Goal: Transaction & Acquisition: Purchase product/service

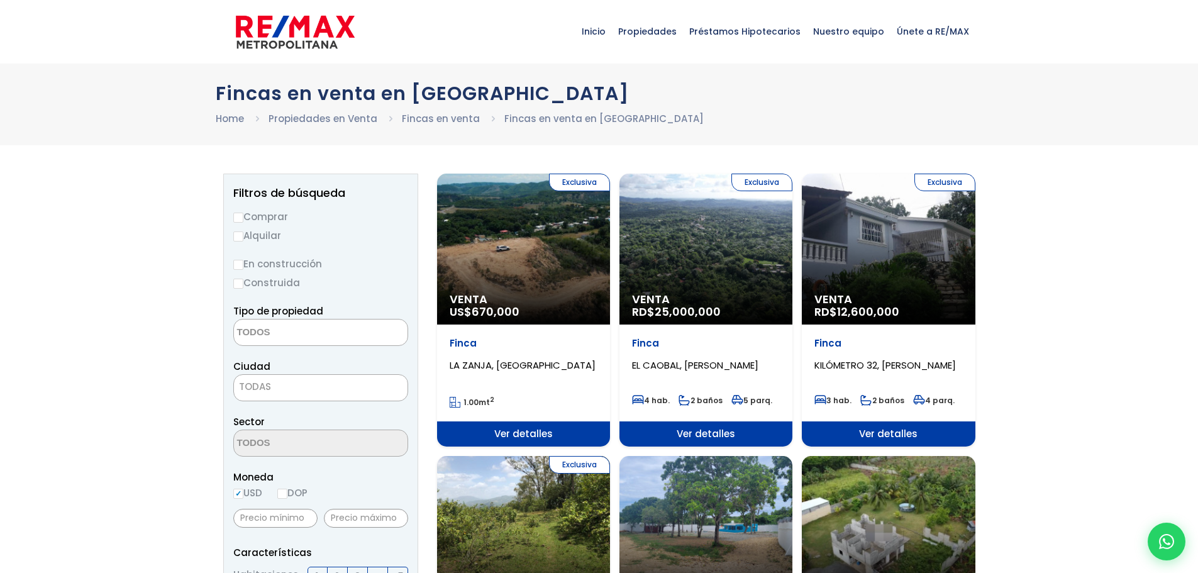
select select
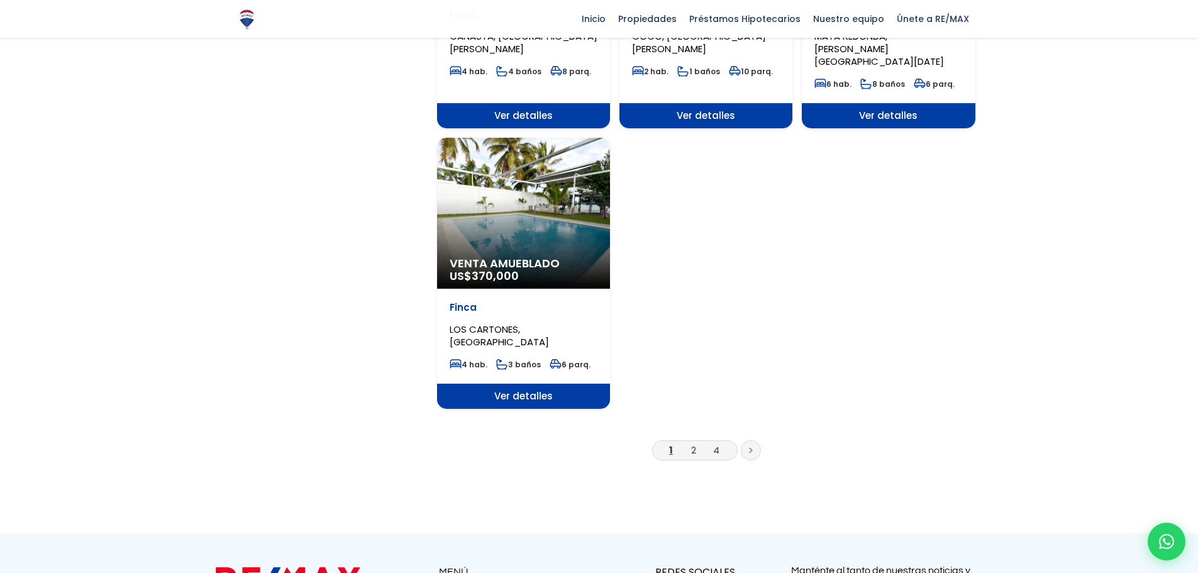
scroll to position [1485, 0]
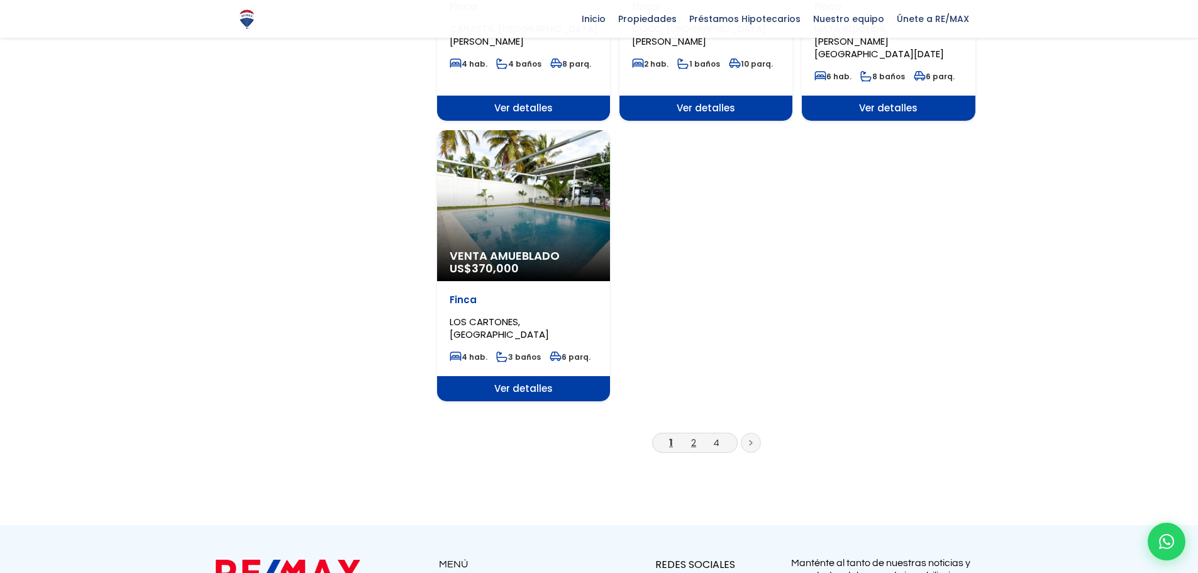
click at [694, 436] on link "2" at bounding box center [693, 442] width 5 height 13
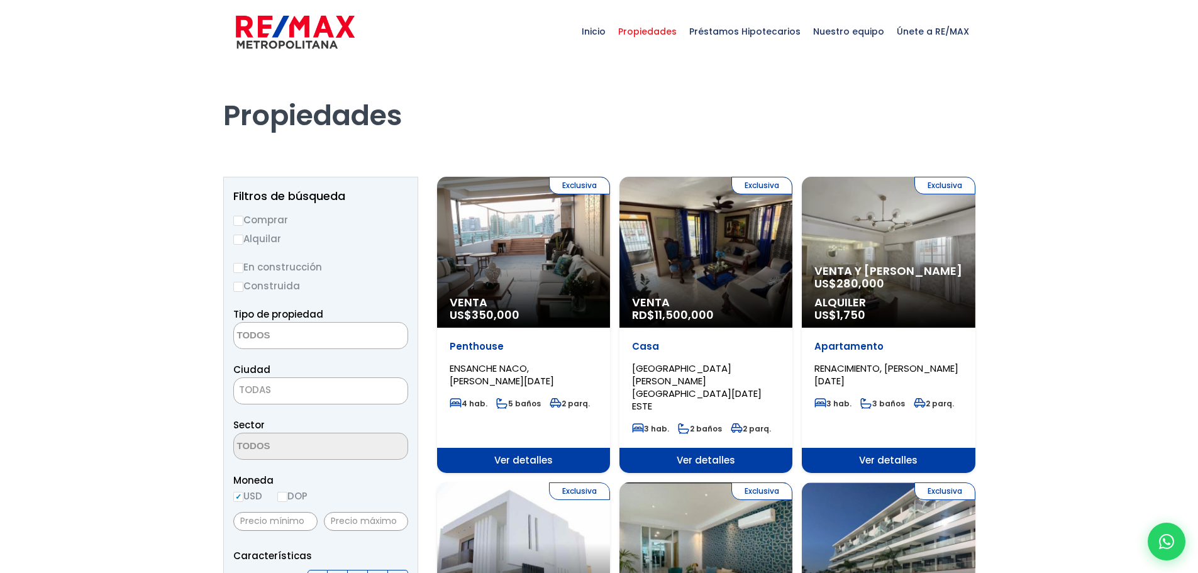
select select
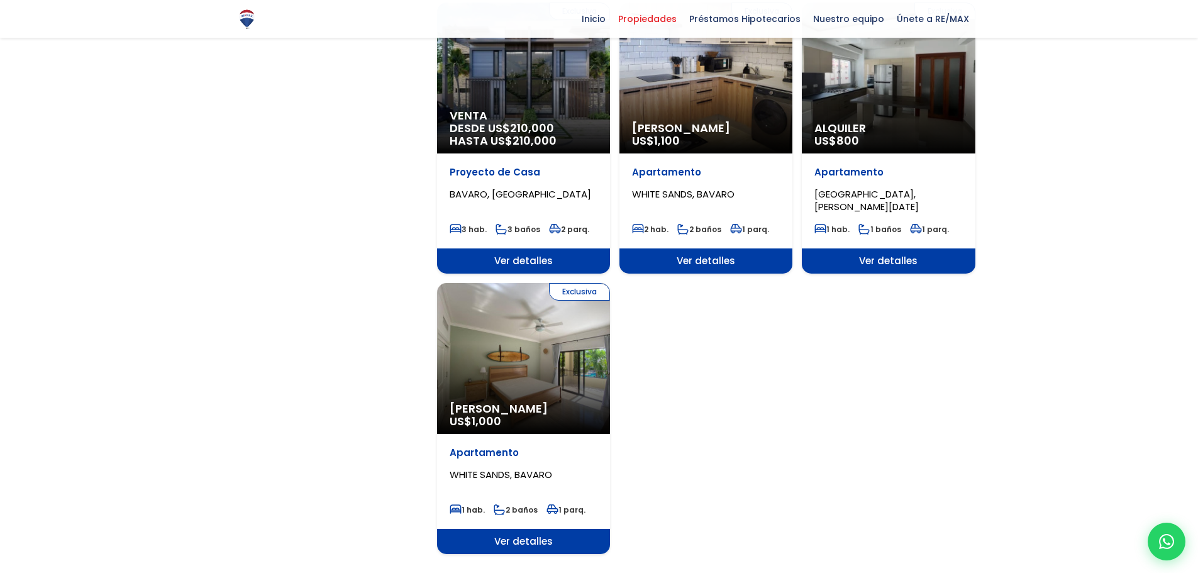
scroll to position [1391, 0]
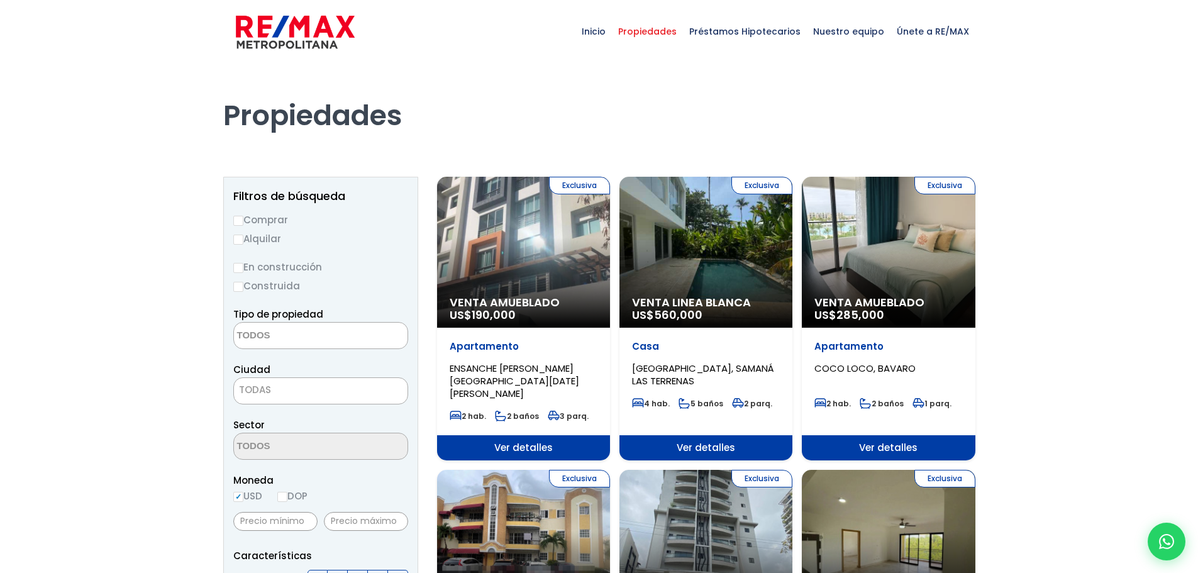
select select
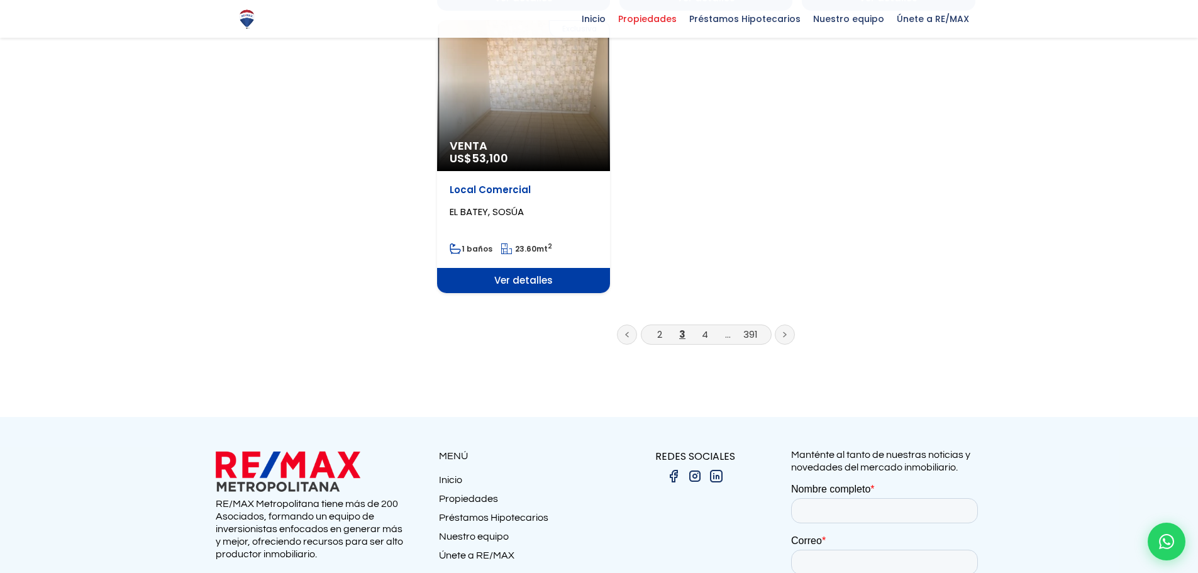
scroll to position [1651, 0]
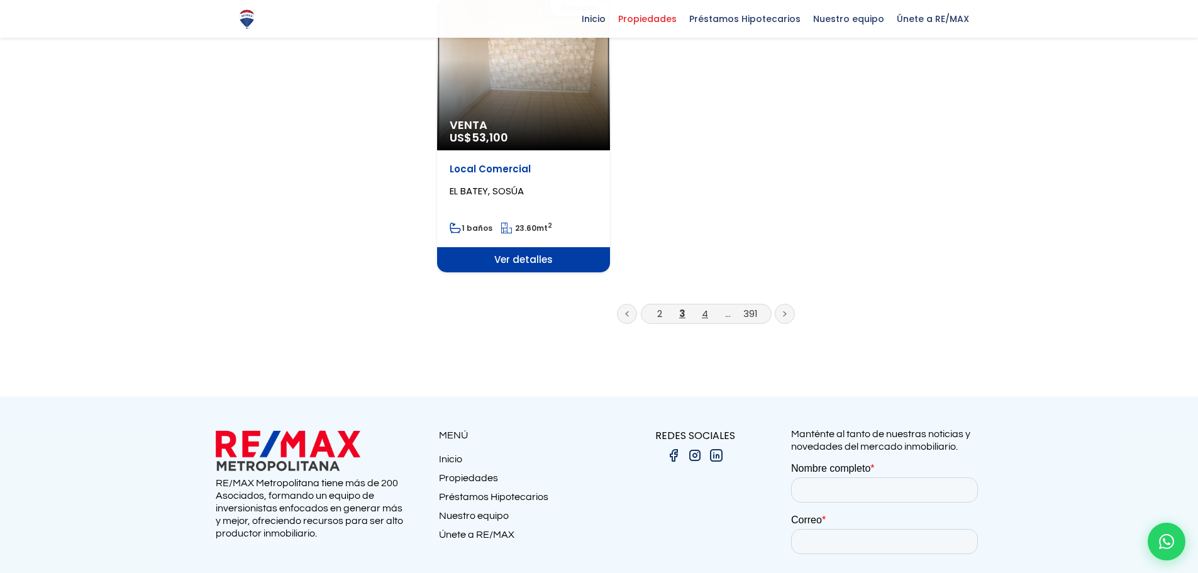
click at [705, 307] on link "4" at bounding box center [705, 313] width 6 height 13
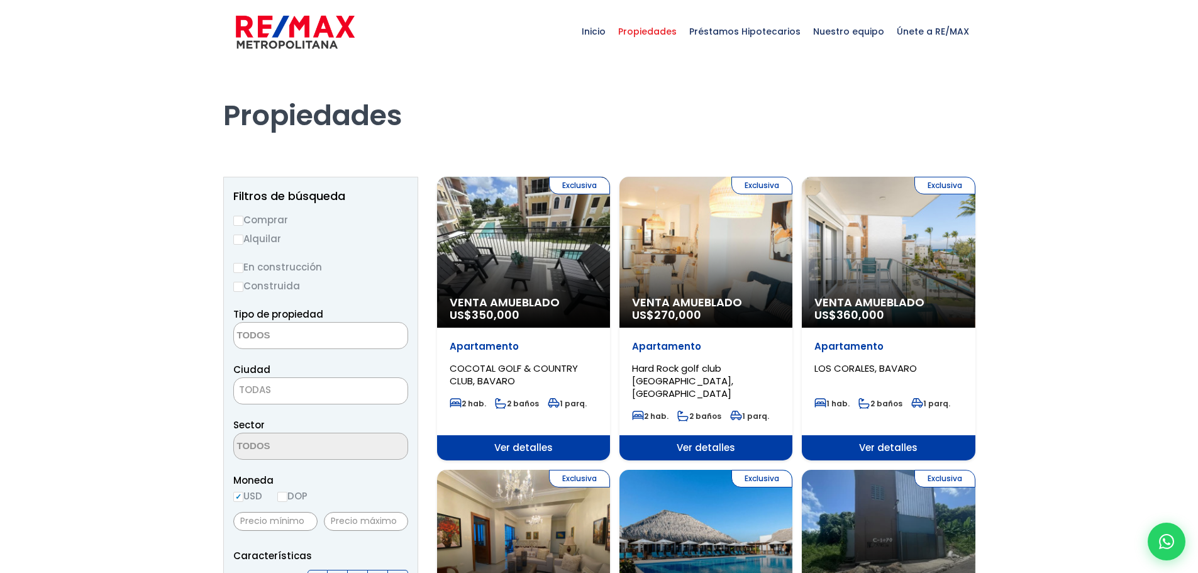
select select
click at [240, 222] on input "Comprar" at bounding box center [238, 221] width 10 height 10
radio input "true"
click at [336, 344] on textarea "Search" at bounding box center [295, 336] width 122 height 27
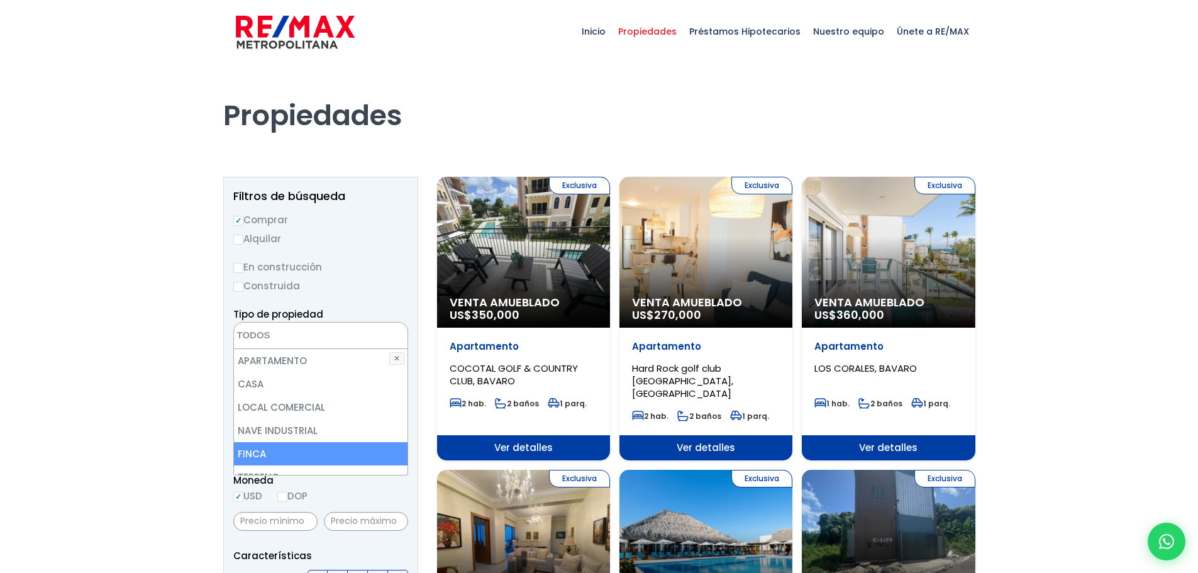
click at [265, 454] on li "FINCA" at bounding box center [321, 453] width 174 height 23
select select "estate"
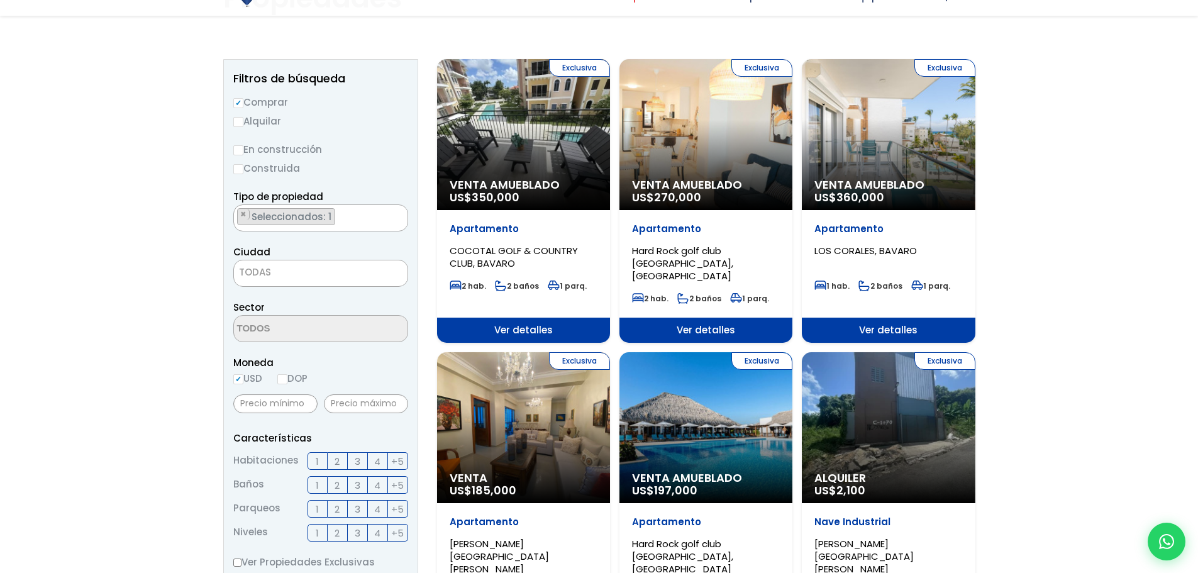
scroll to position [578, 0]
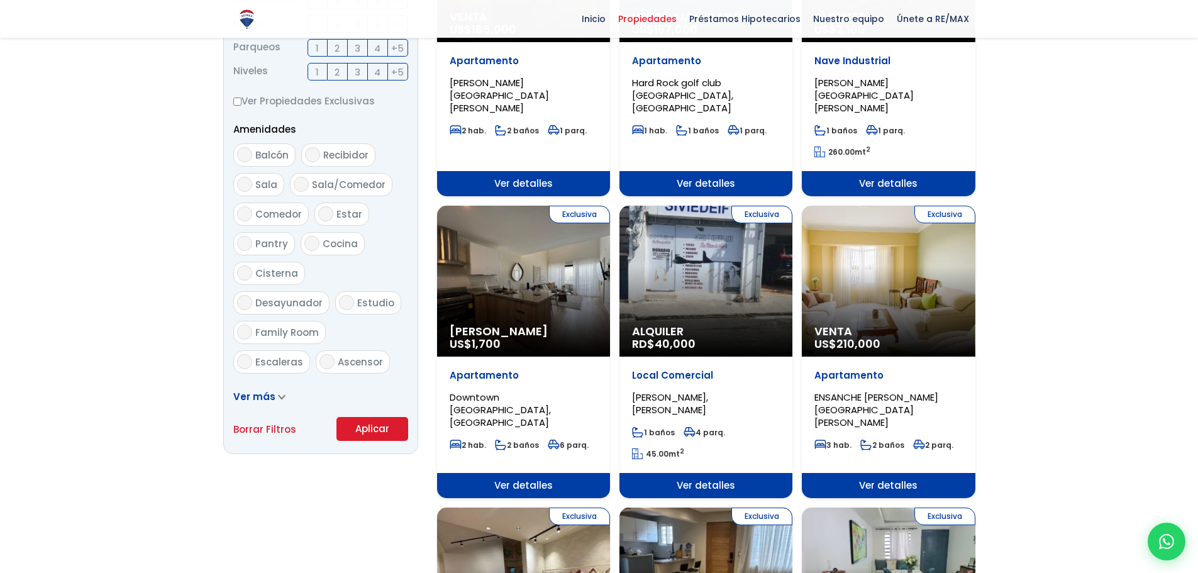
click at [359, 420] on button "Aplicar" at bounding box center [373, 429] width 72 height 24
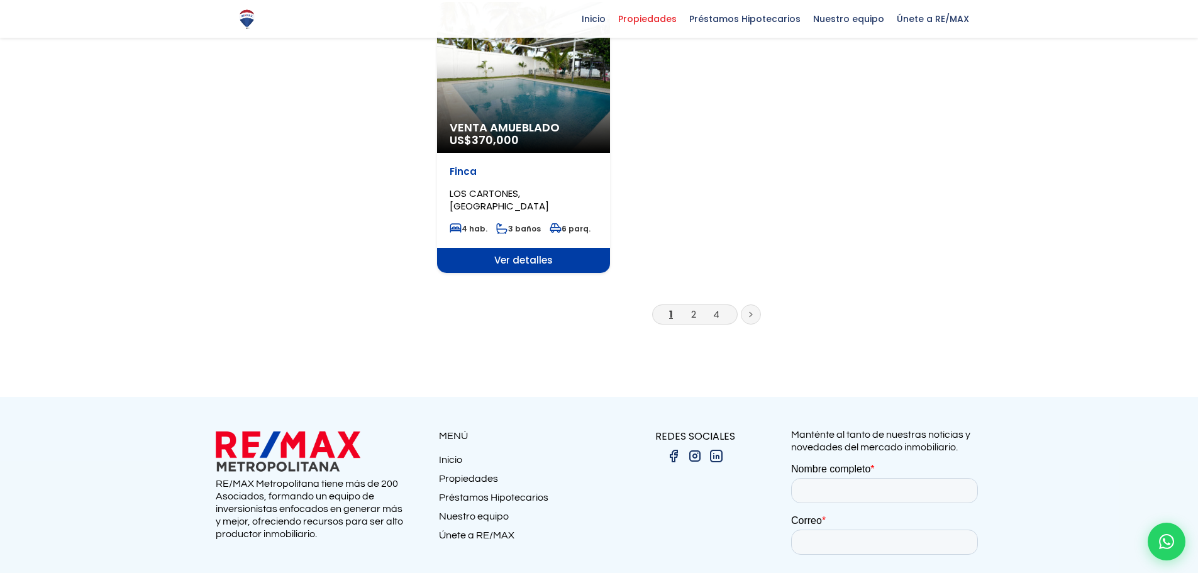
scroll to position [1642, 0]
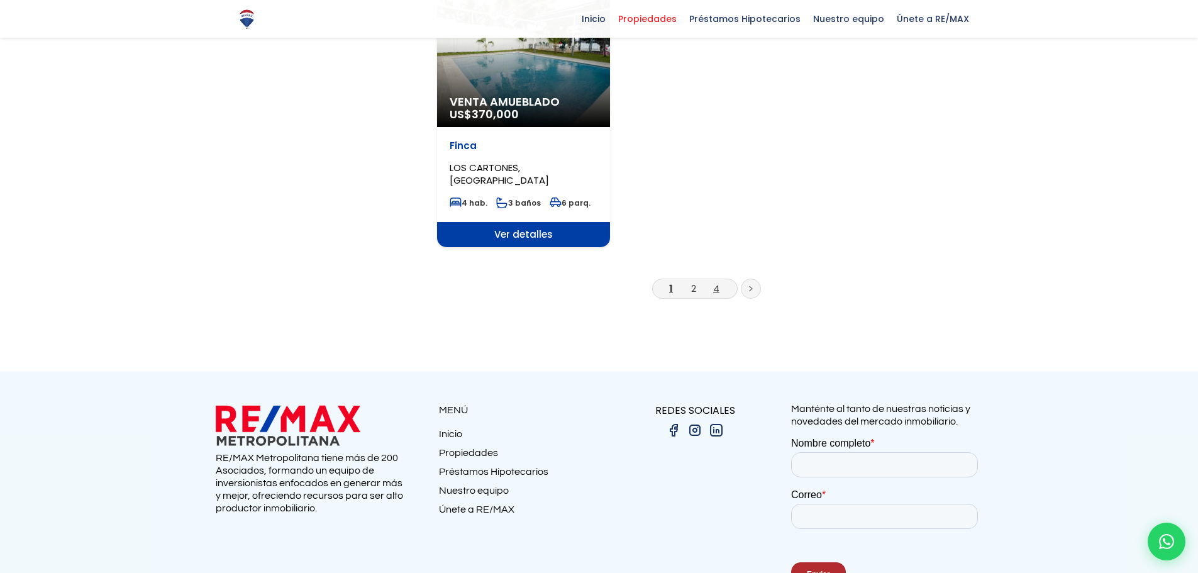
click at [716, 282] on link "4" at bounding box center [716, 288] width 6 height 13
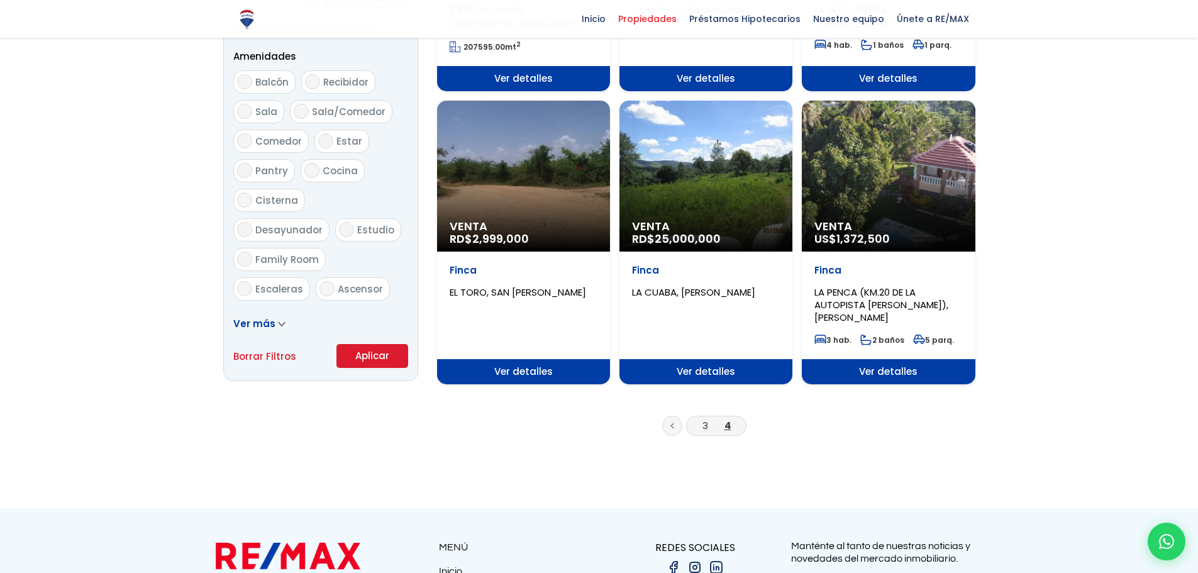
scroll to position [649, 0]
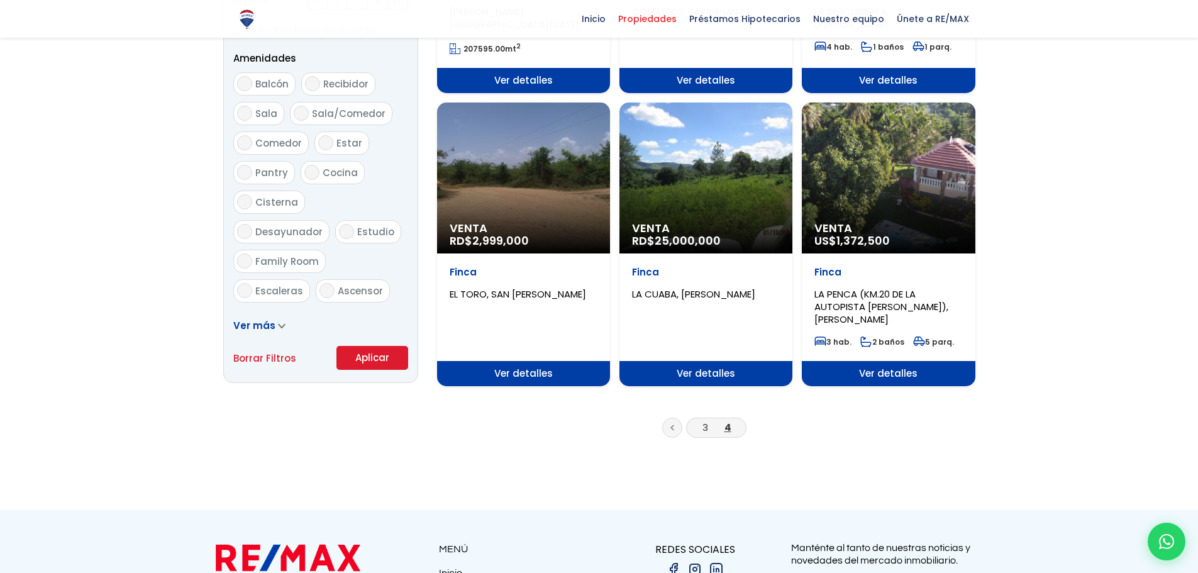
click at [888, 165] on div "Venta US$ 1,372,500" at bounding box center [888, 178] width 173 height 151
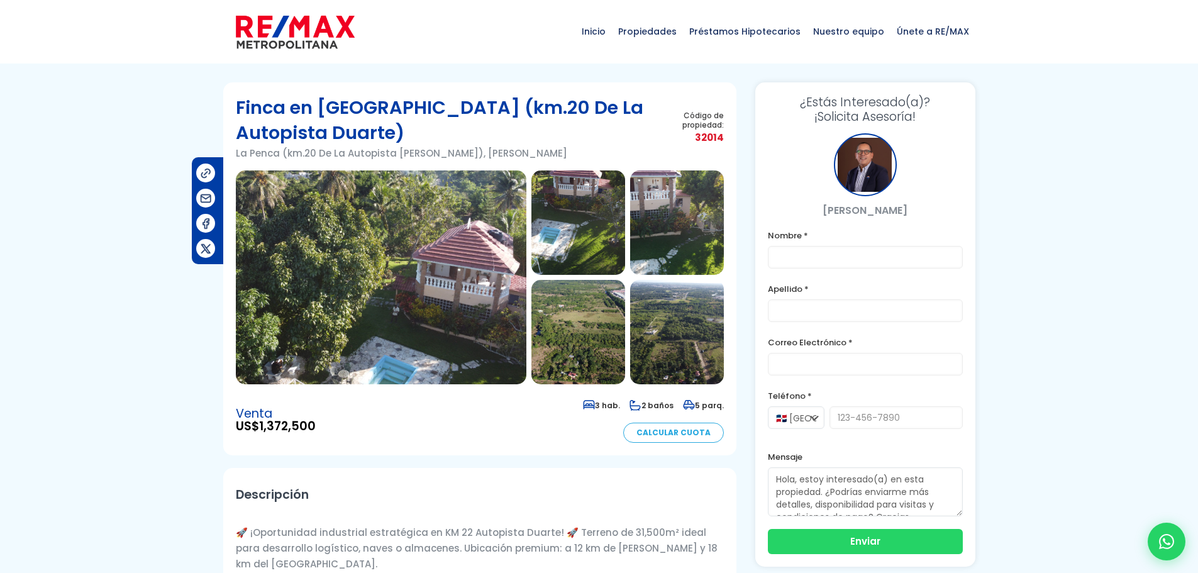
click at [452, 255] on img at bounding box center [381, 277] width 291 height 214
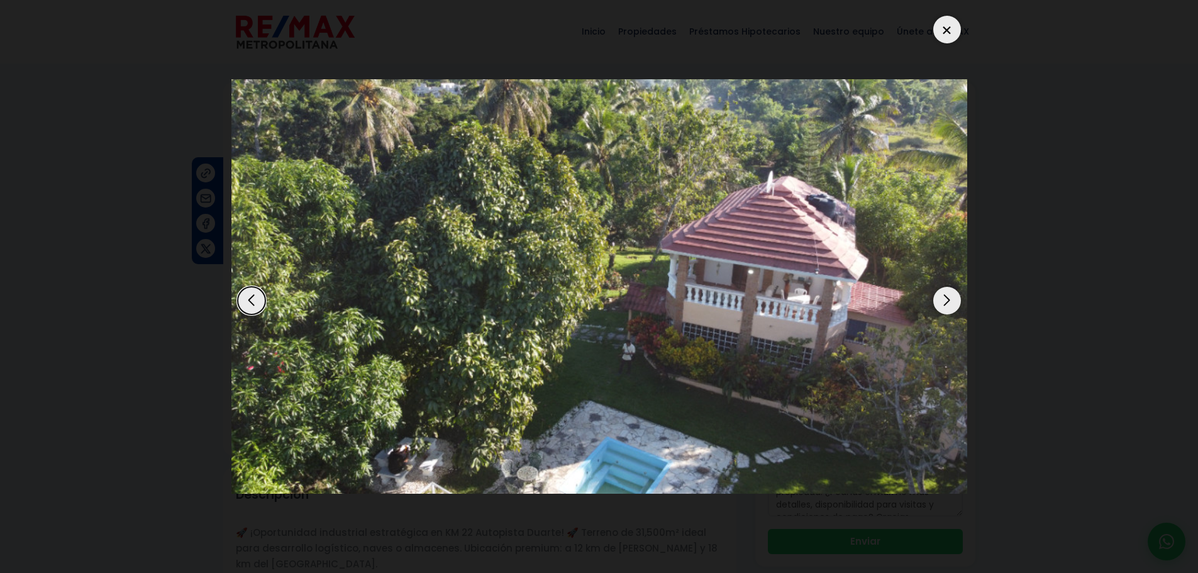
click at [950, 305] on div "Next slide" at bounding box center [947, 301] width 28 height 28
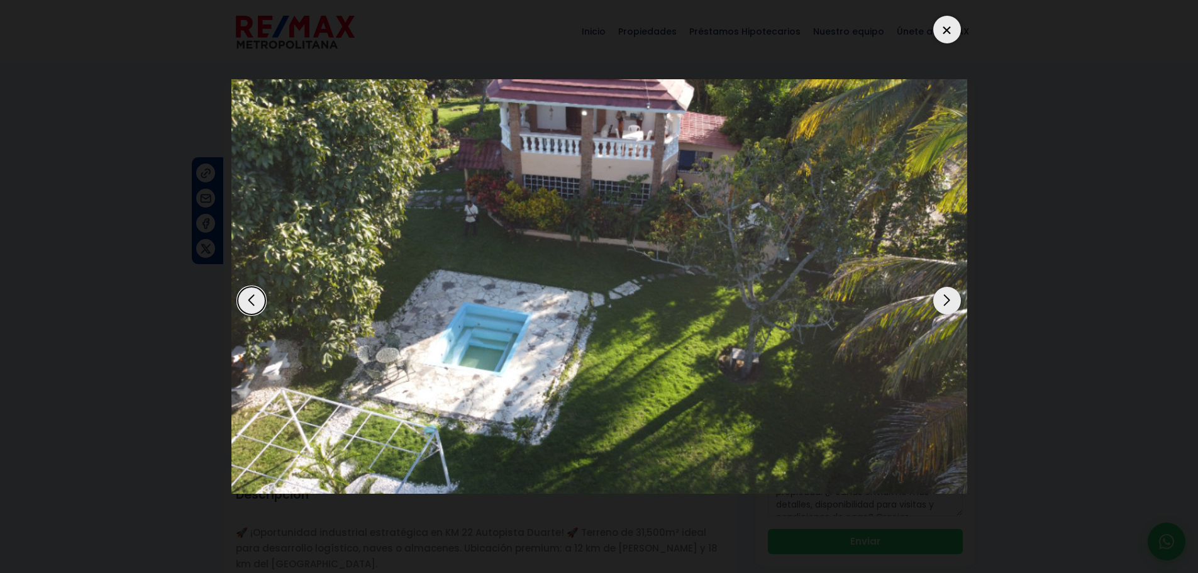
click at [948, 308] on div "Next slide" at bounding box center [947, 301] width 28 height 28
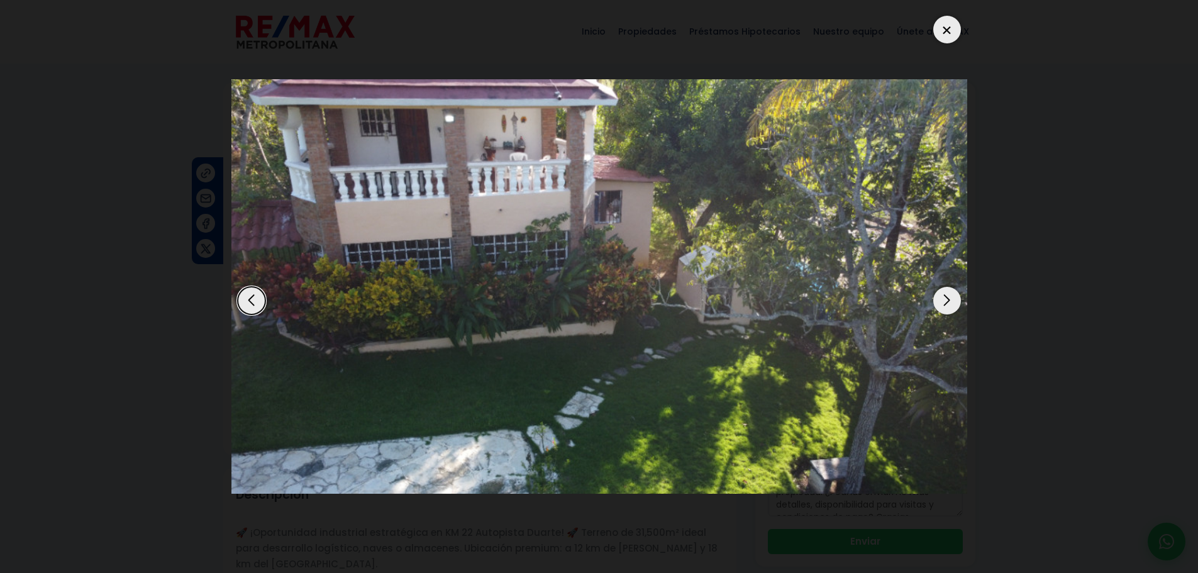
click at [941, 303] on div "Next slide" at bounding box center [947, 301] width 28 height 28
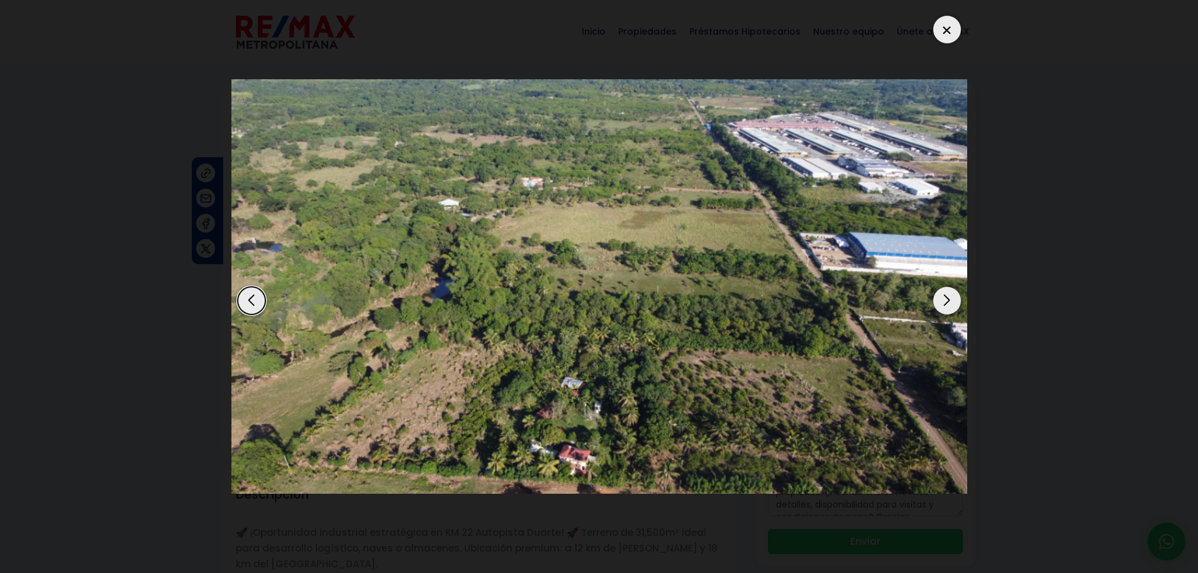
click at [941, 304] on div "Next slide" at bounding box center [947, 301] width 28 height 28
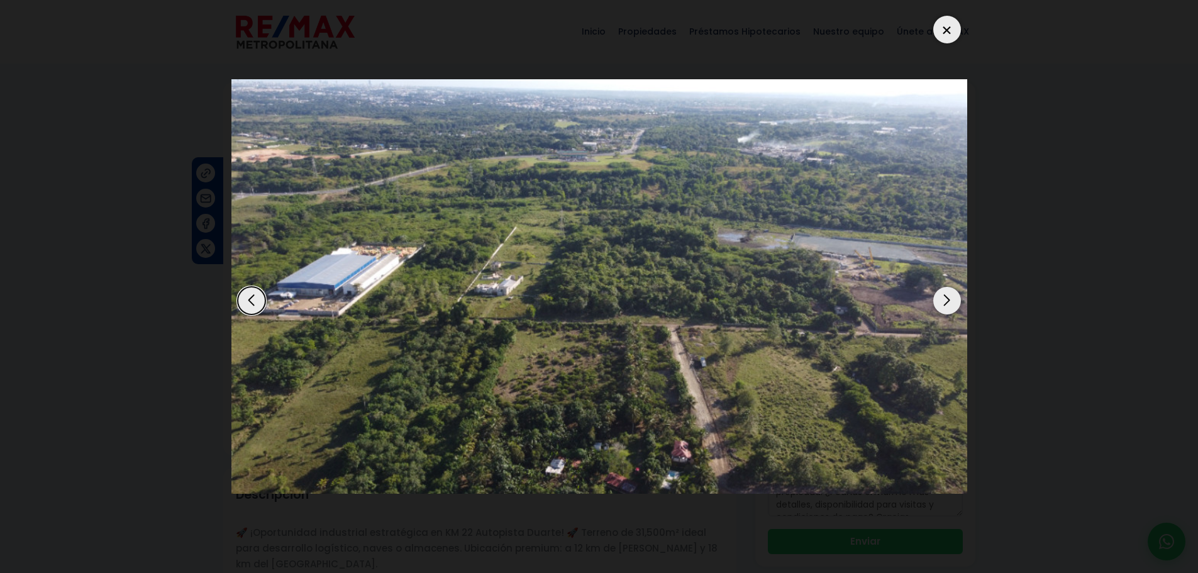
click at [941, 304] on div "Next slide" at bounding box center [947, 301] width 28 height 28
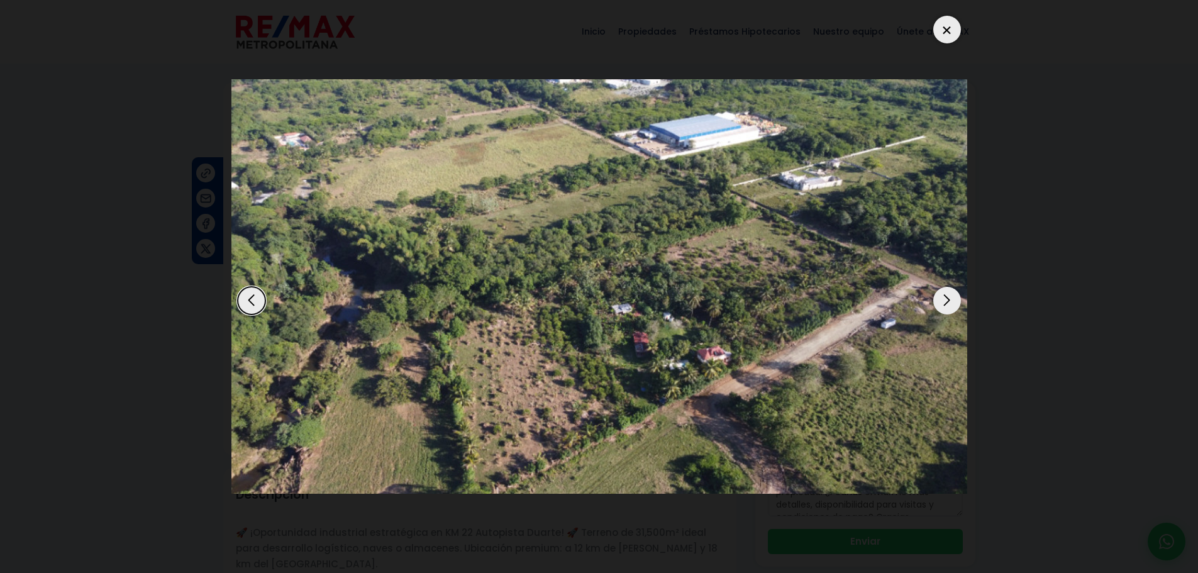
click at [938, 304] on div "Next slide" at bounding box center [947, 301] width 28 height 28
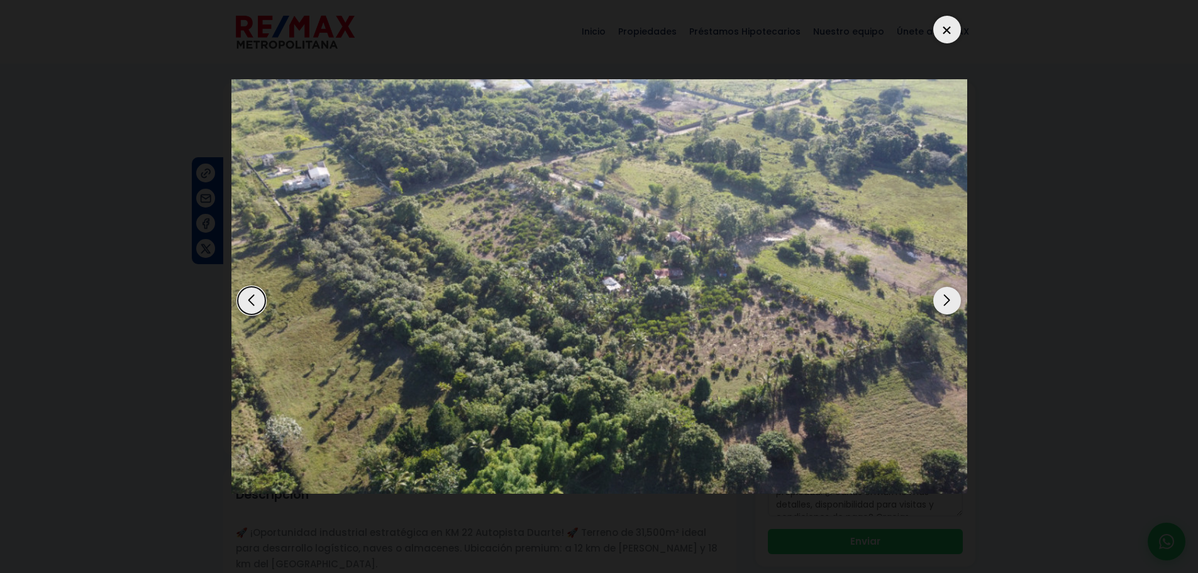
click at [943, 299] on div "Next slide" at bounding box center [947, 301] width 28 height 28
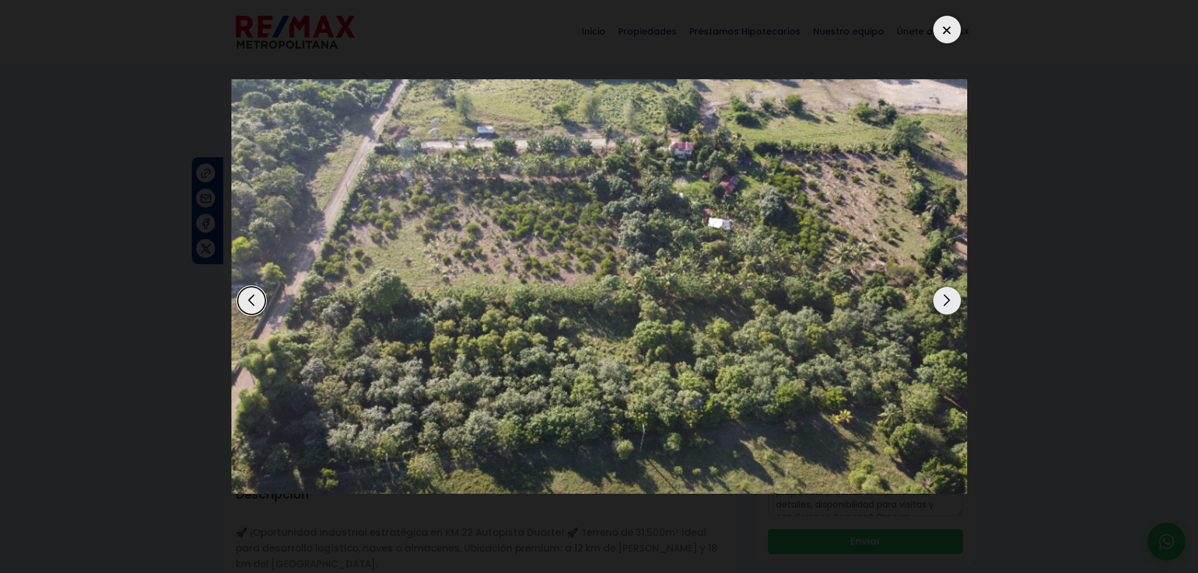
click at [935, 296] on div "Next slide" at bounding box center [947, 301] width 28 height 28
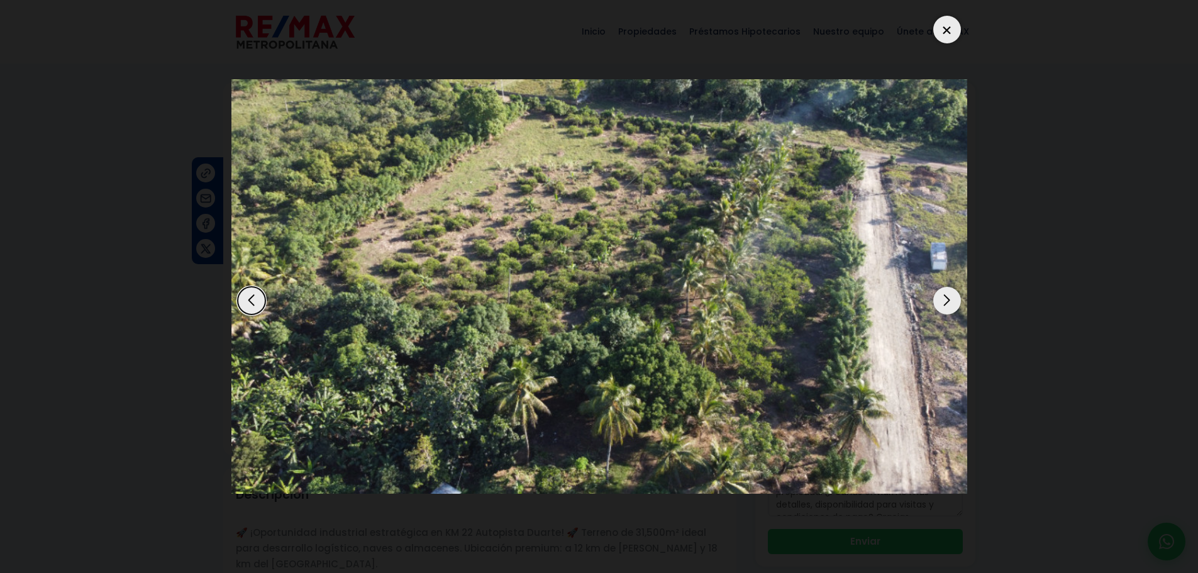
click at [946, 296] on div "Next slide" at bounding box center [947, 301] width 28 height 28
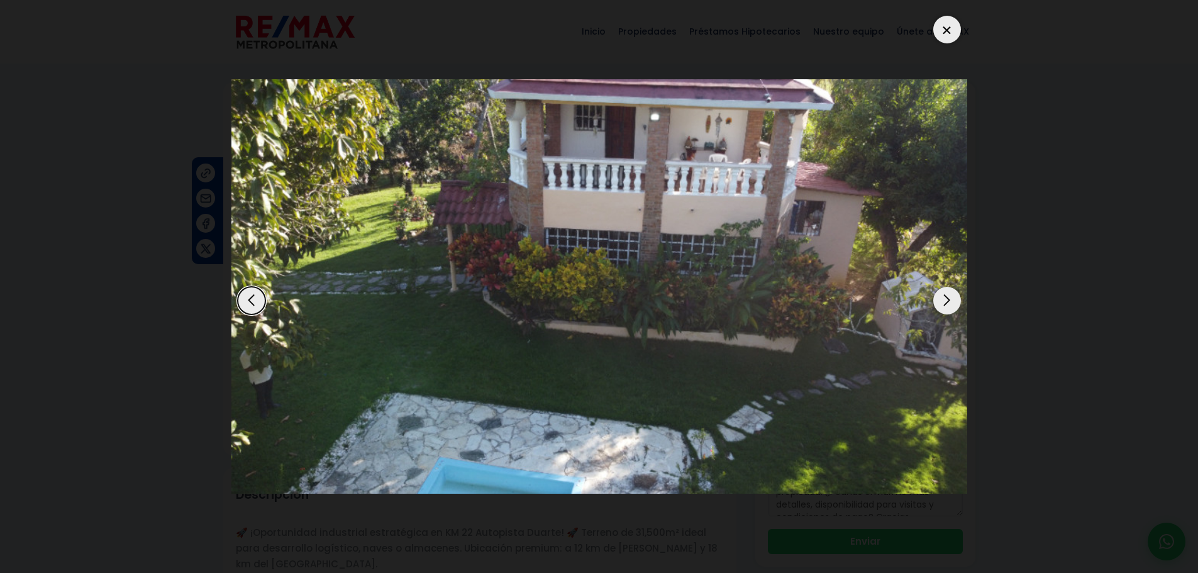
click at [945, 31] on div at bounding box center [947, 30] width 28 height 28
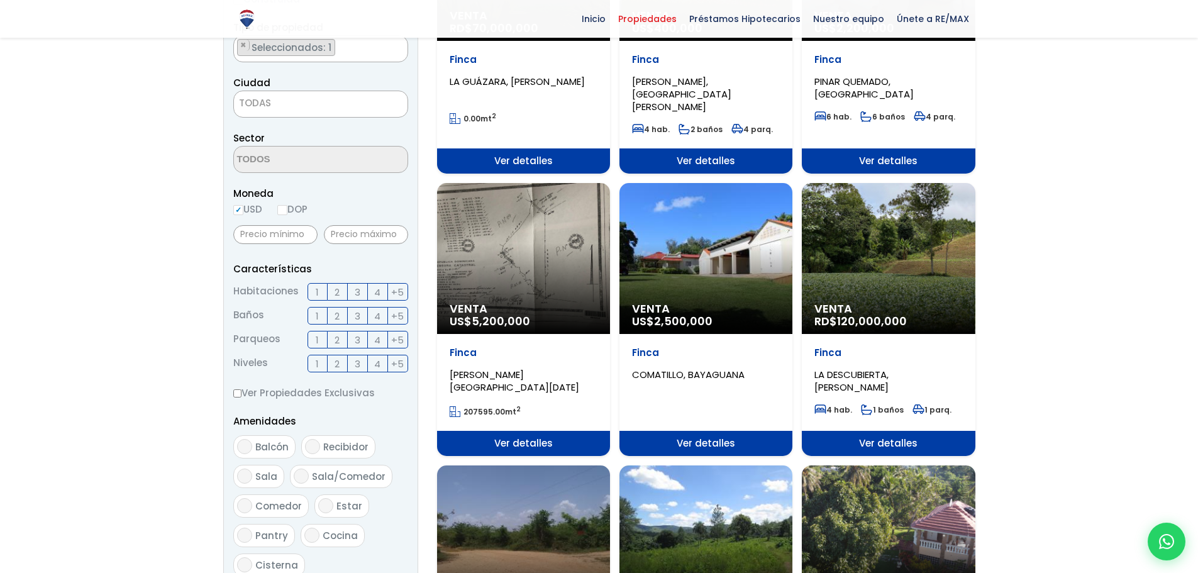
scroll to position [284, 0]
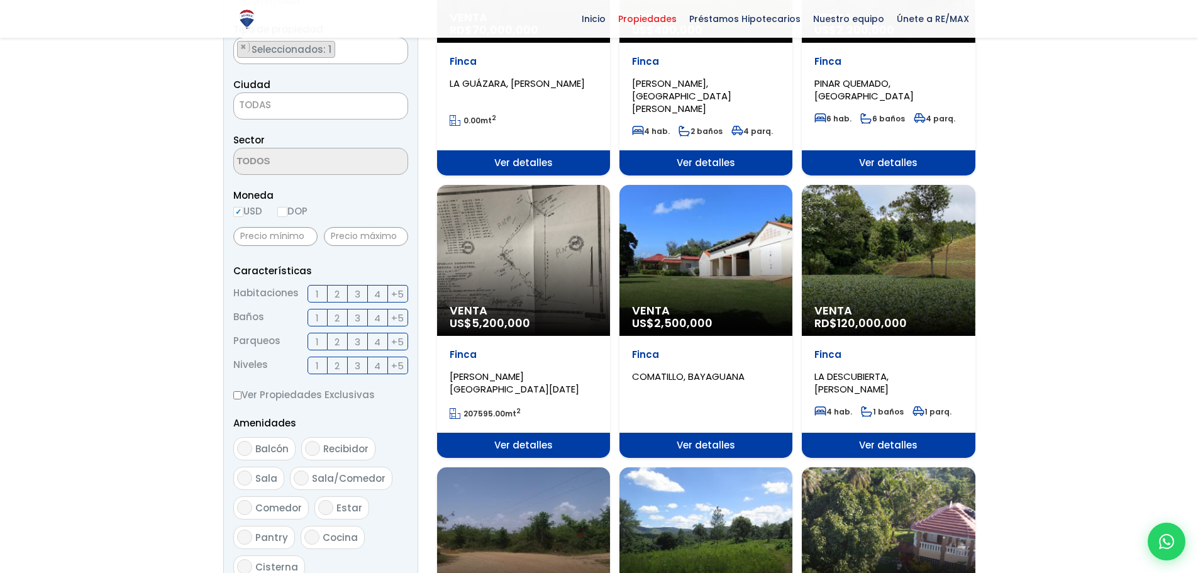
click at [678, 239] on div "Venta US$ 2,500,000" at bounding box center [706, 260] width 173 height 151
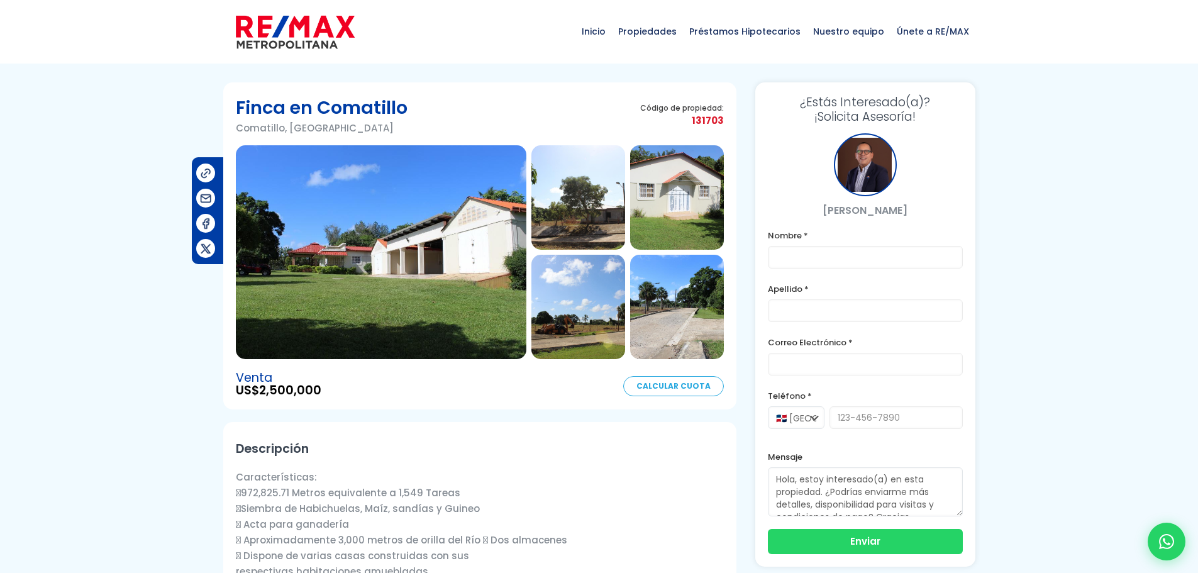
click at [432, 223] on img at bounding box center [381, 252] width 291 height 214
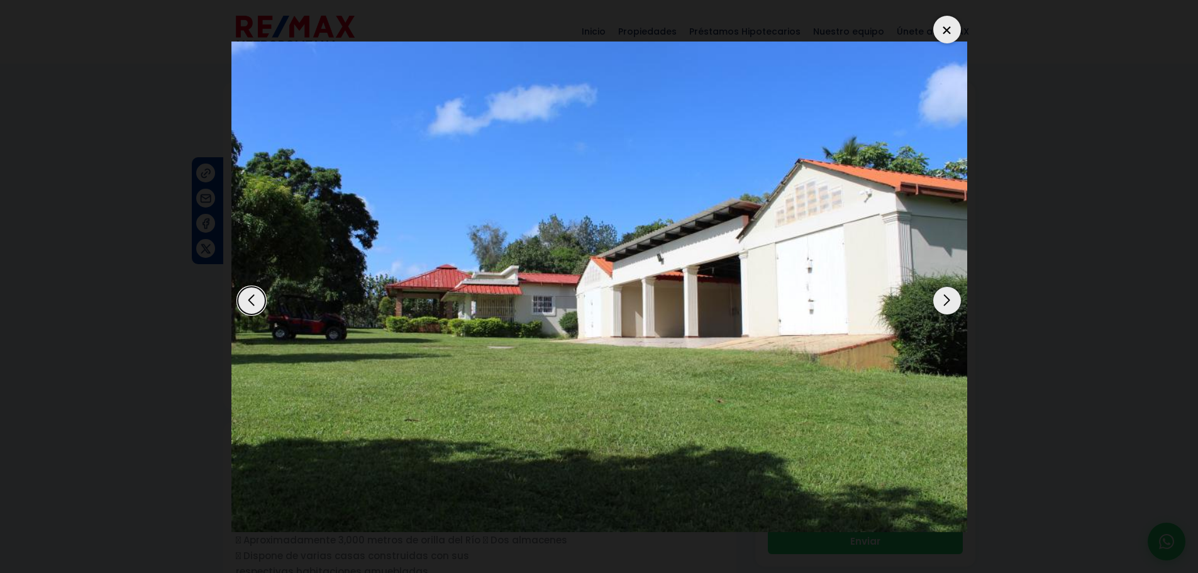
click at [944, 301] on div "Next slide" at bounding box center [947, 301] width 28 height 28
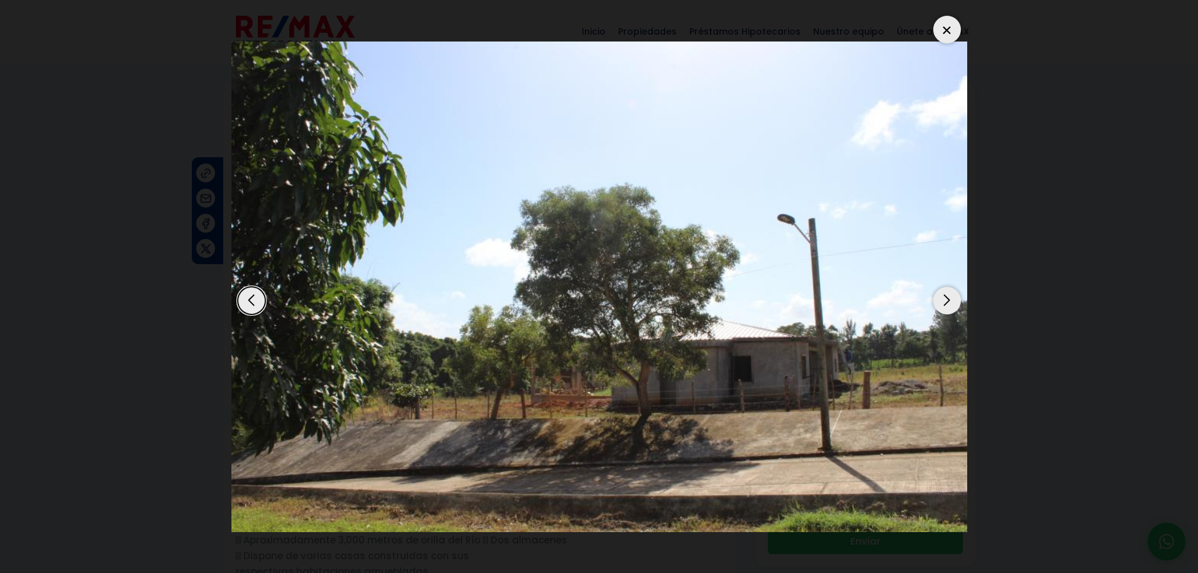
click at [944, 301] on div "Next slide" at bounding box center [947, 301] width 28 height 28
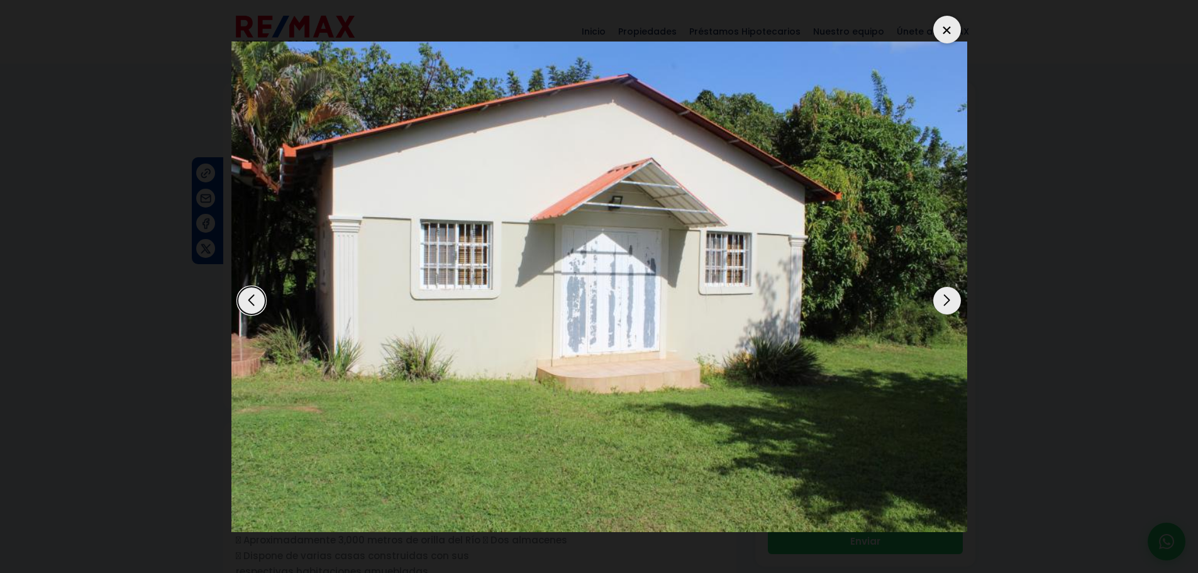
click at [944, 301] on div "Next slide" at bounding box center [947, 301] width 28 height 28
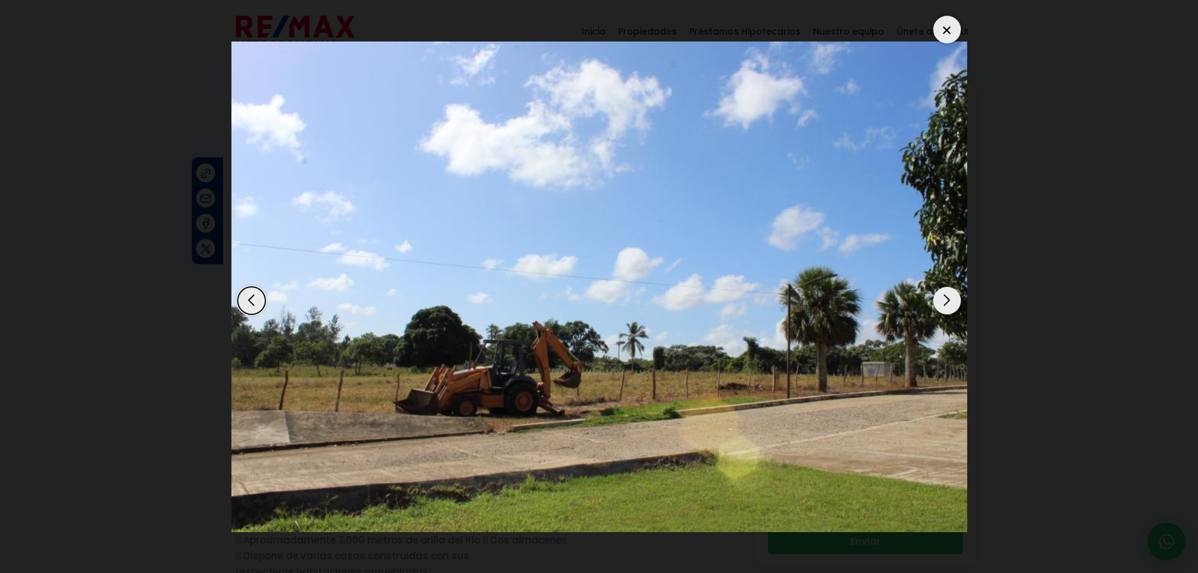
click at [944, 301] on div "Next slide" at bounding box center [947, 301] width 28 height 28
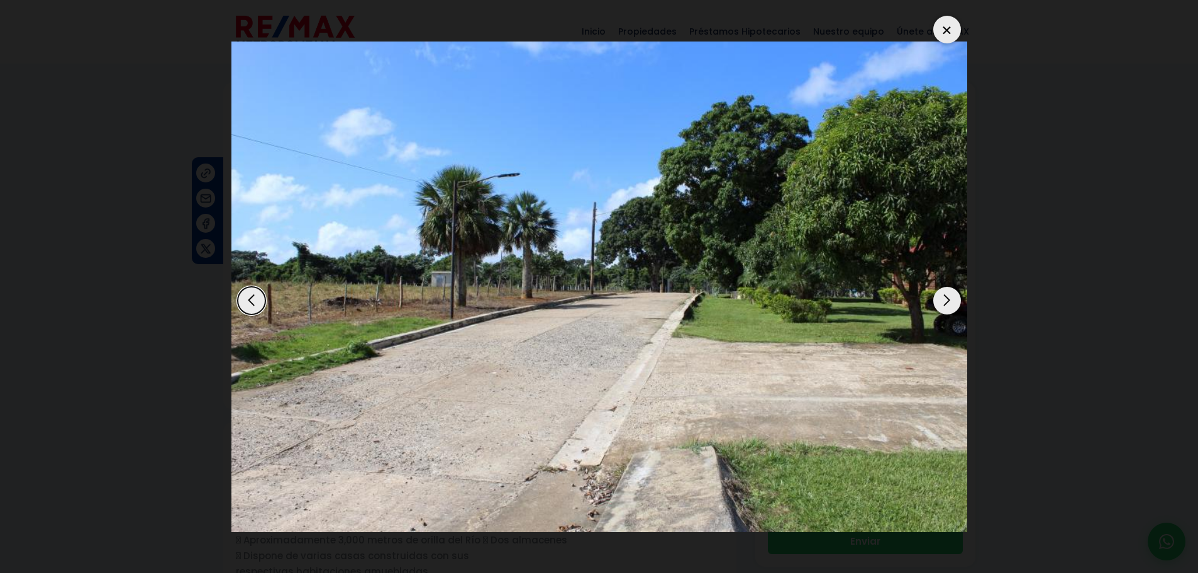
click at [944, 301] on div "Next slide" at bounding box center [947, 301] width 28 height 28
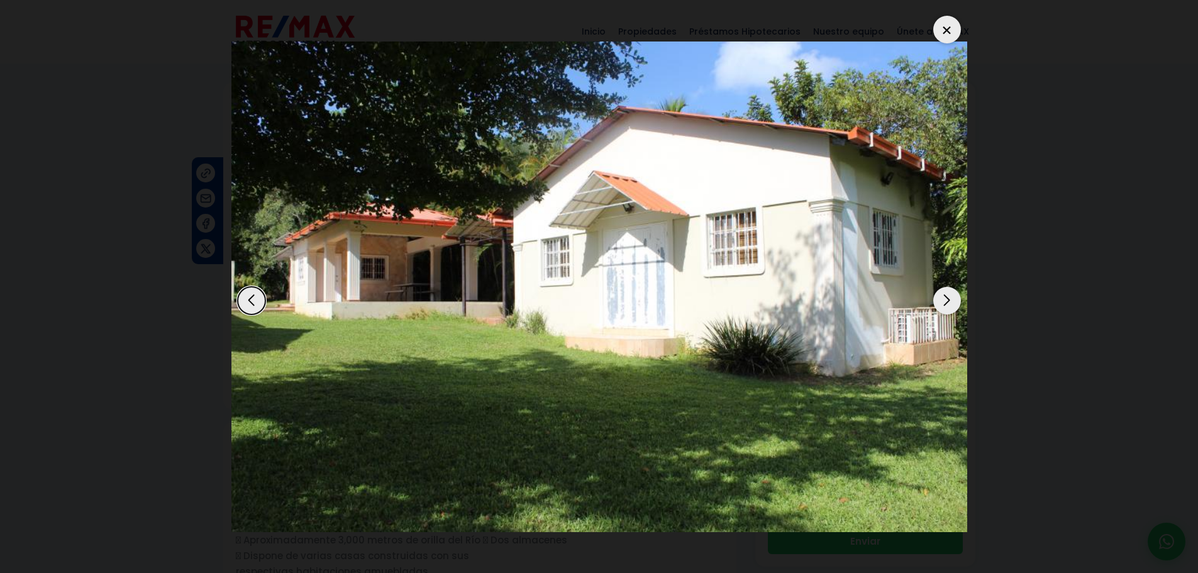
click at [944, 301] on div "Next slide" at bounding box center [947, 301] width 28 height 28
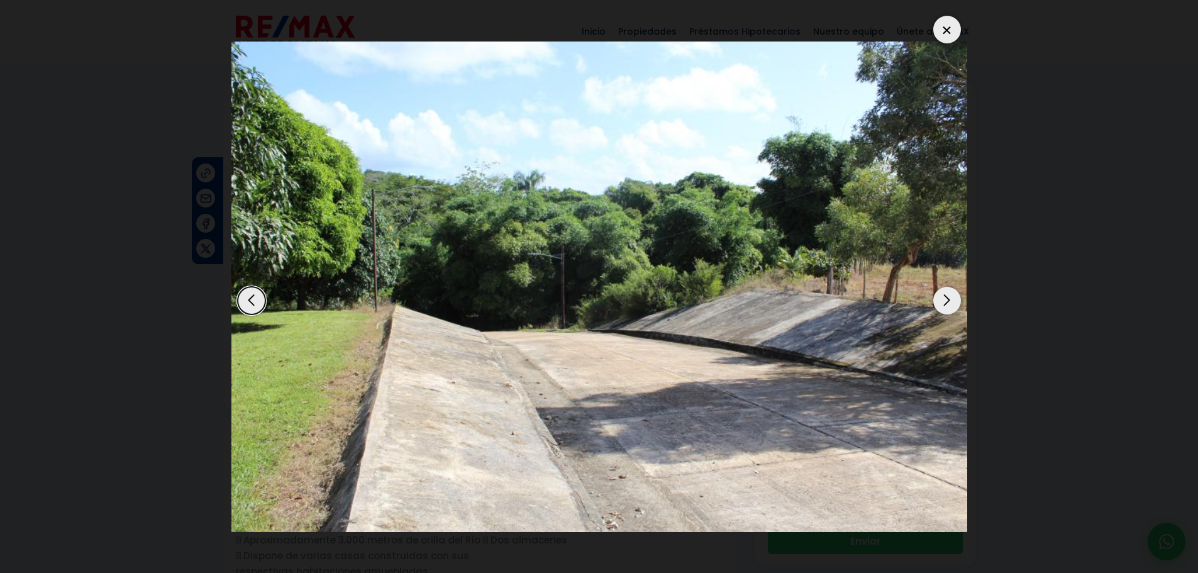
click at [944, 301] on div "Next slide" at bounding box center [947, 301] width 28 height 28
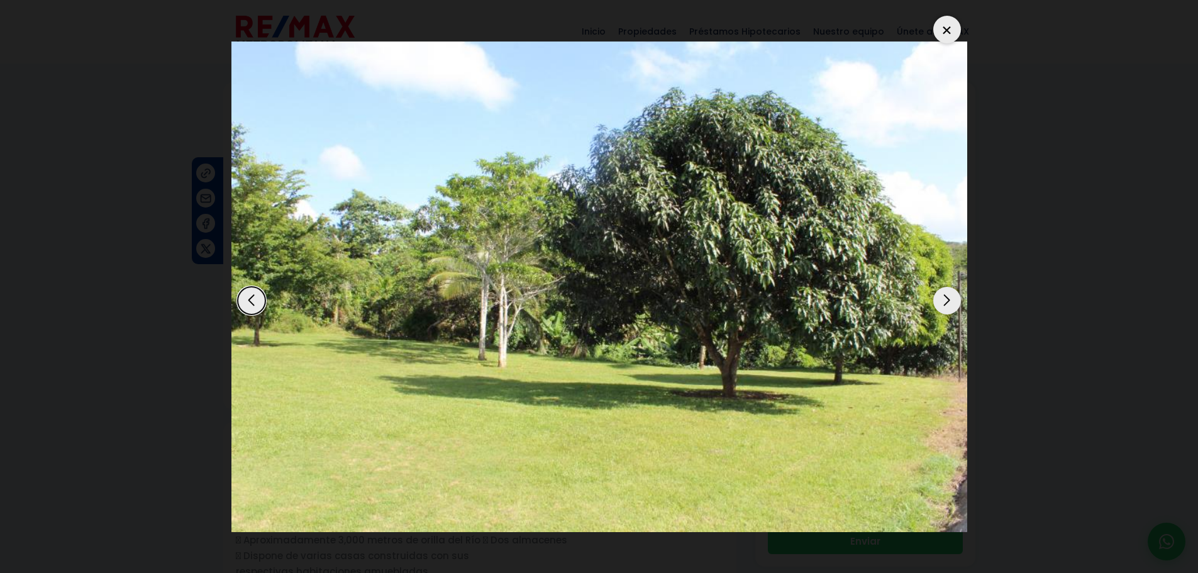
click at [944, 301] on div "Next slide" at bounding box center [947, 301] width 28 height 28
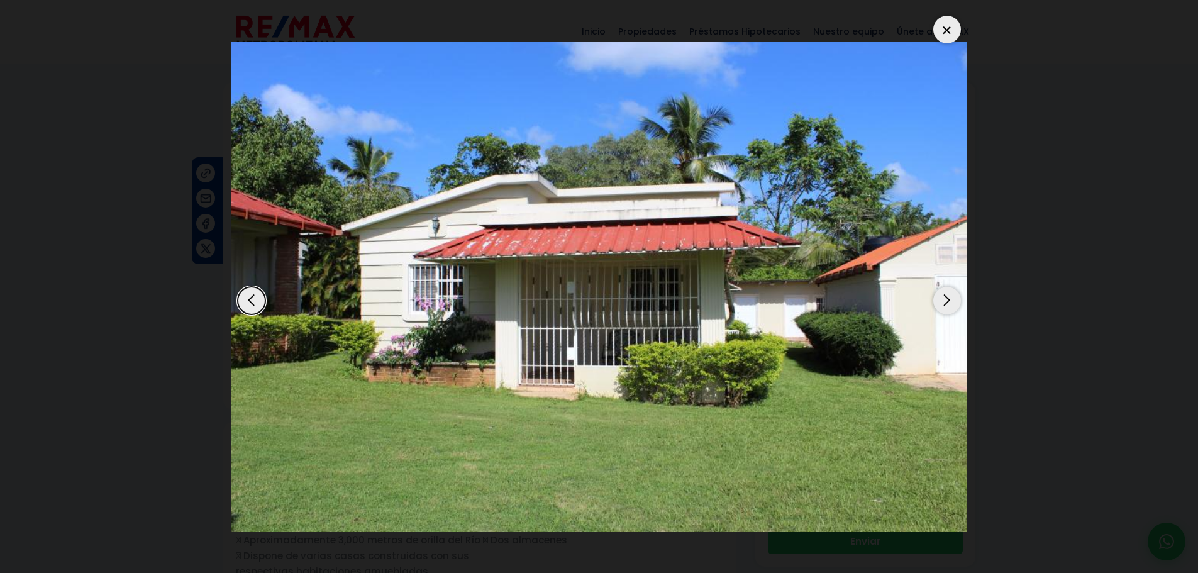
click at [944, 301] on div "Next slide" at bounding box center [947, 301] width 28 height 28
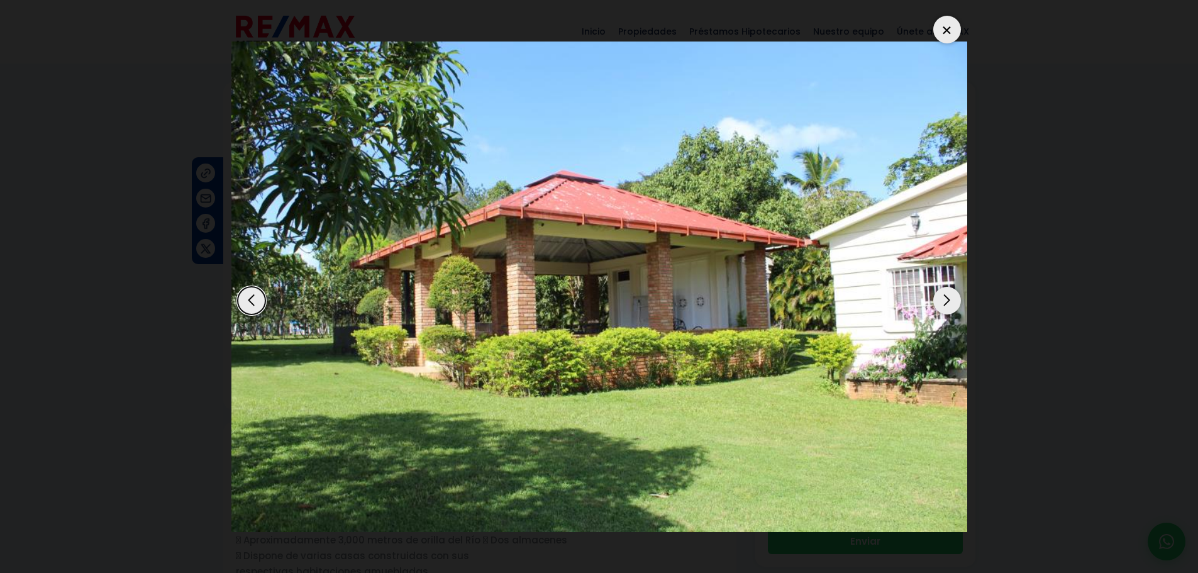
click at [944, 301] on div "Next slide" at bounding box center [947, 301] width 28 height 28
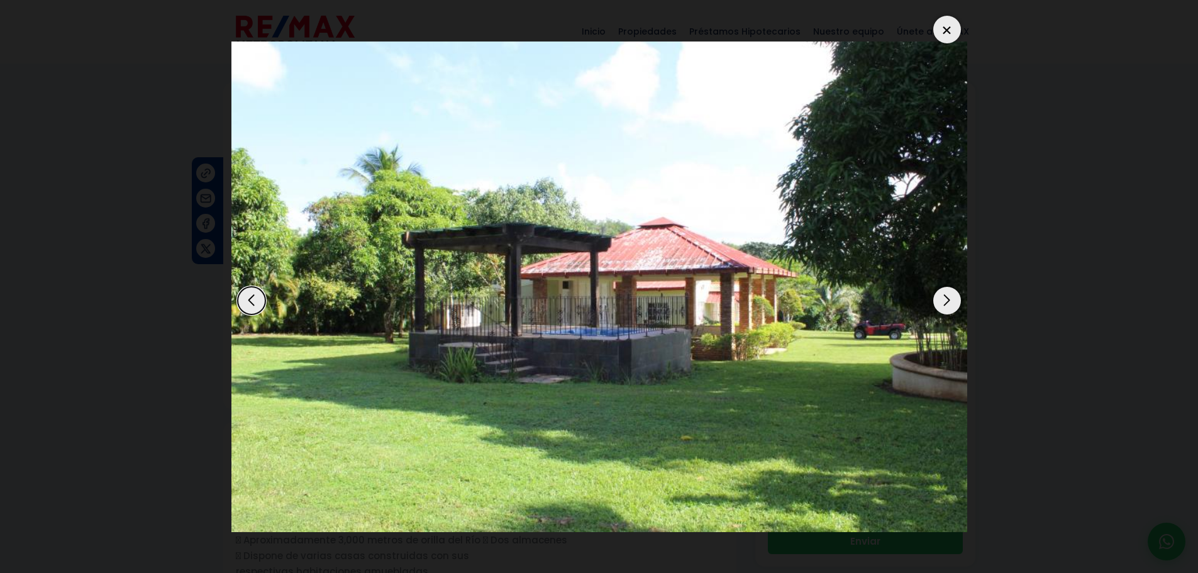
click at [944, 301] on div "Next slide" at bounding box center [947, 301] width 28 height 28
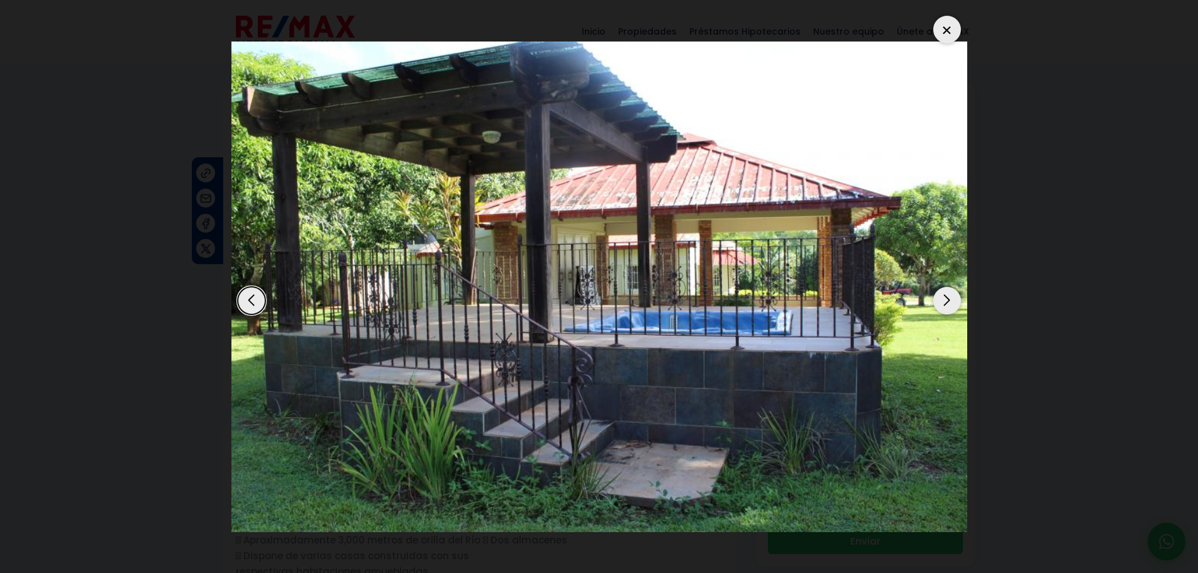
click at [952, 303] on div "Next slide" at bounding box center [947, 301] width 28 height 28
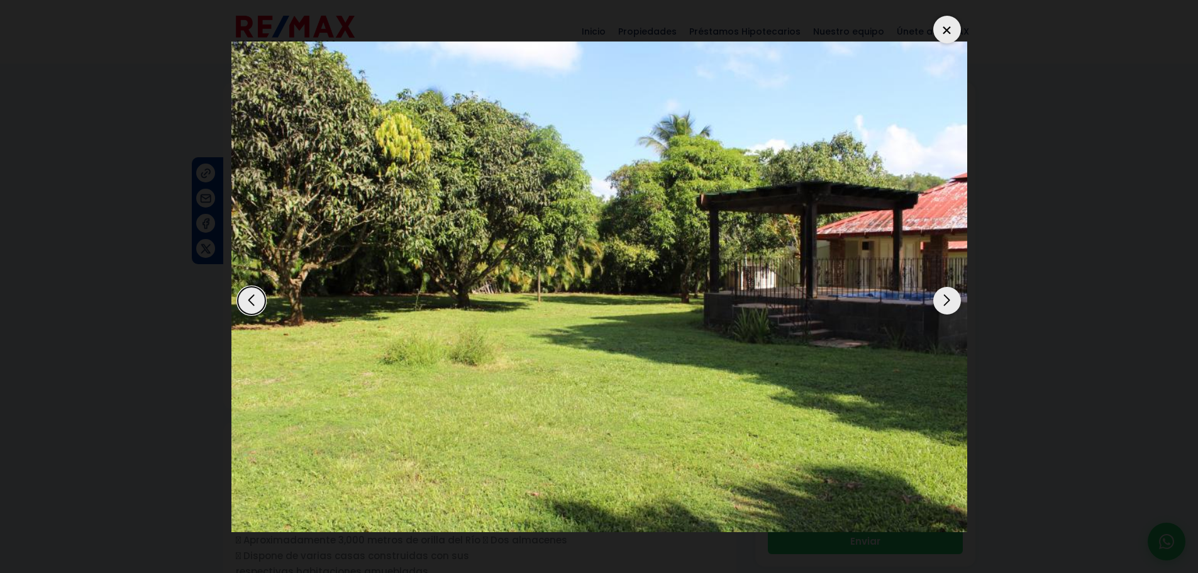
click at [952, 303] on div "Next slide" at bounding box center [947, 301] width 28 height 28
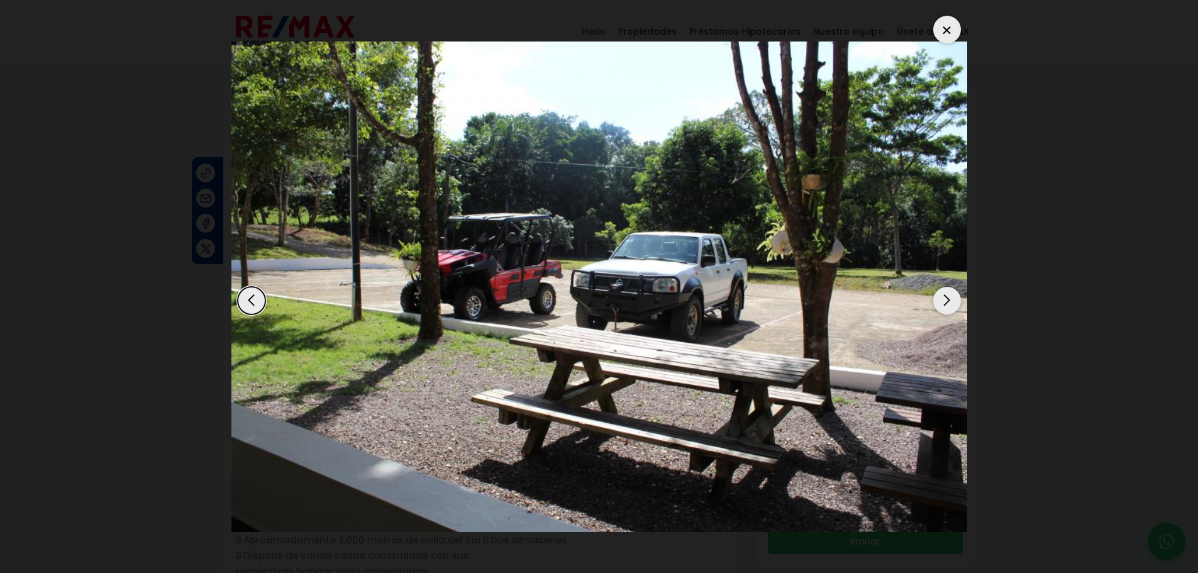
click at [952, 303] on div "Next slide" at bounding box center [947, 301] width 28 height 28
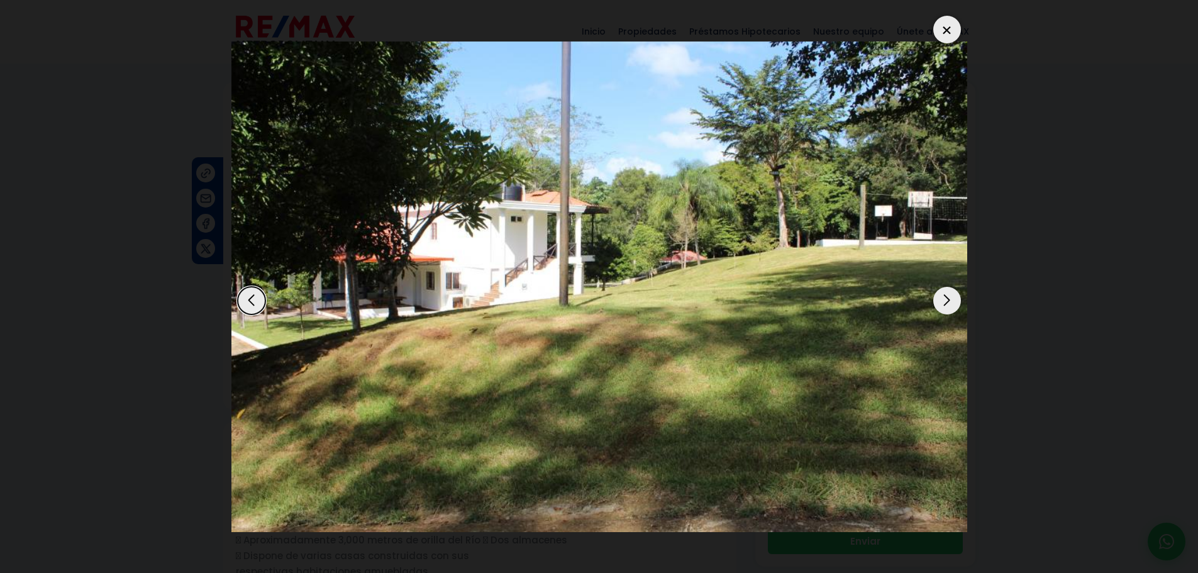
click at [952, 303] on div "Next slide" at bounding box center [947, 301] width 28 height 28
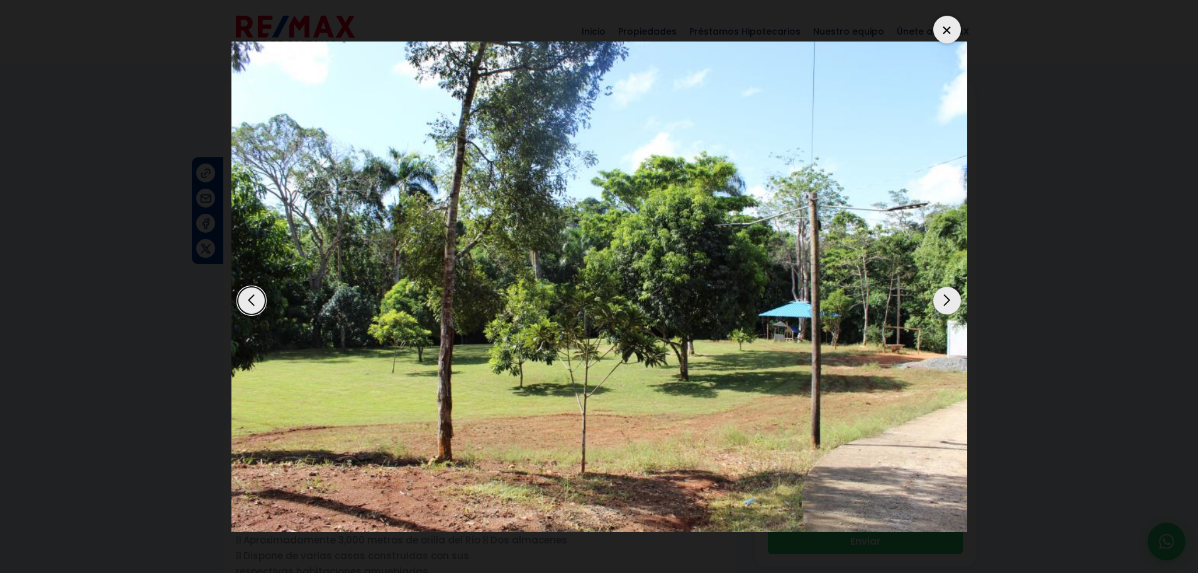
click at [952, 303] on div "Next slide" at bounding box center [947, 301] width 28 height 28
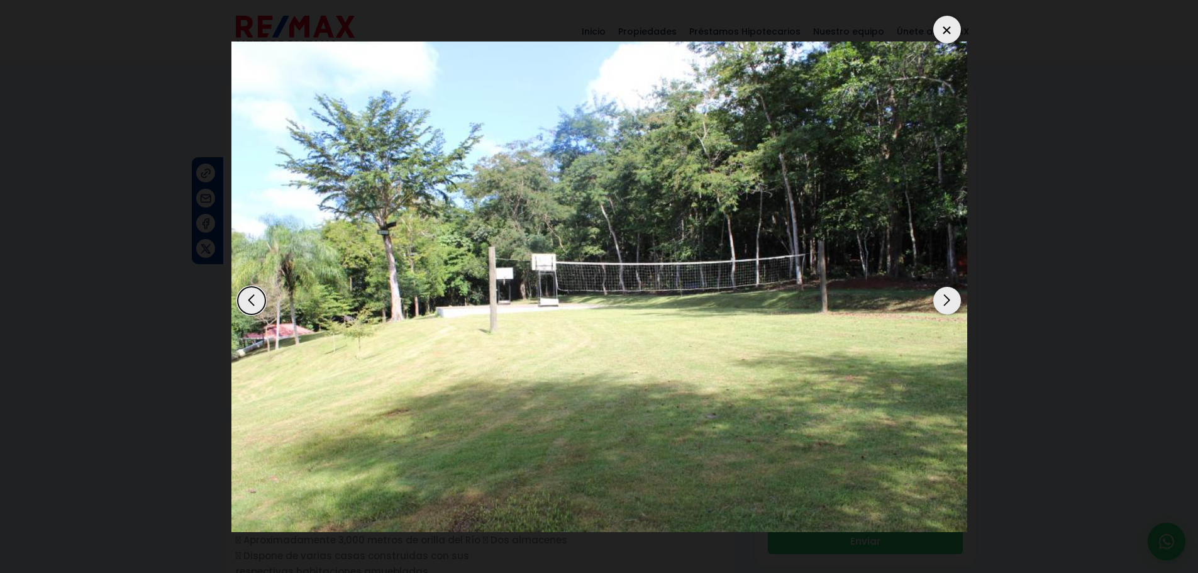
click at [952, 303] on div "Next slide" at bounding box center [947, 301] width 28 height 28
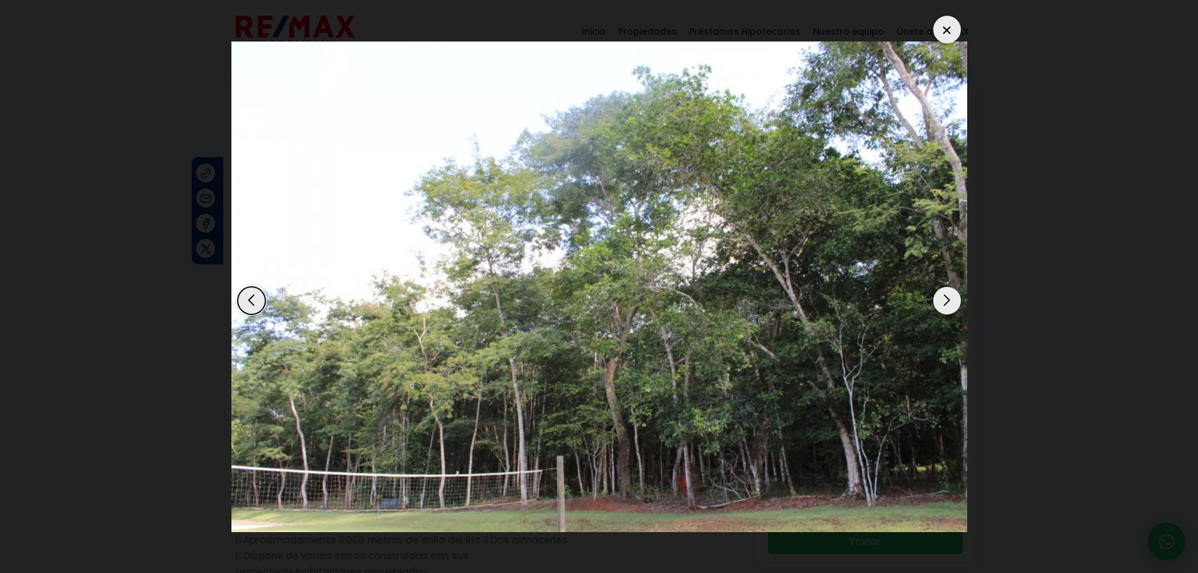
click at [952, 303] on div "Next slide" at bounding box center [947, 301] width 28 height 28
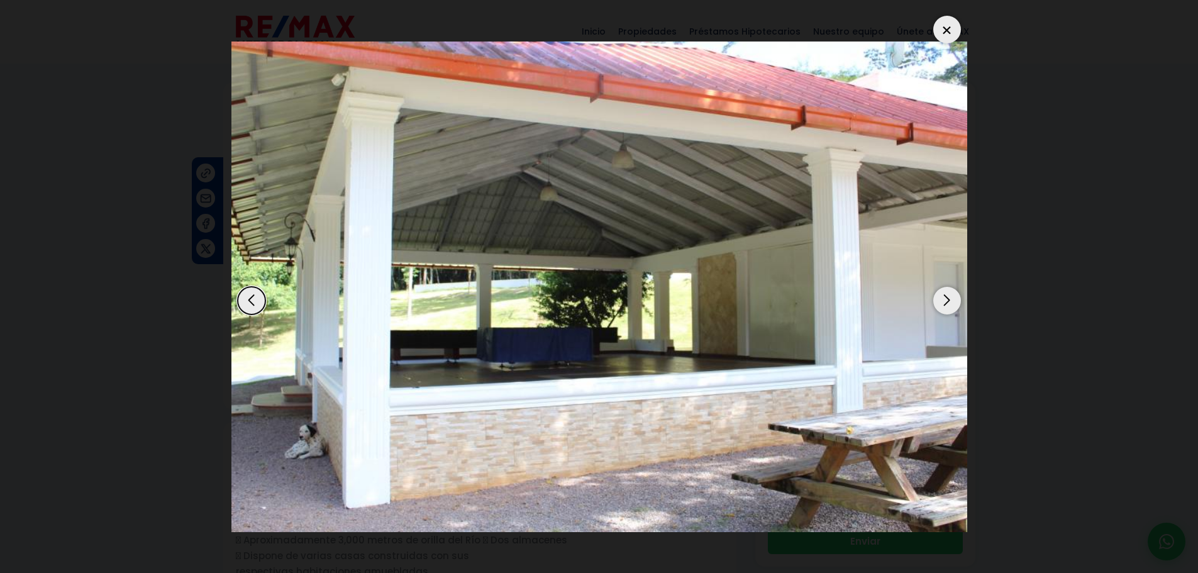
click at [952, 303] on div "Next slide" at bounding box center [947, 301] width 28 height 28
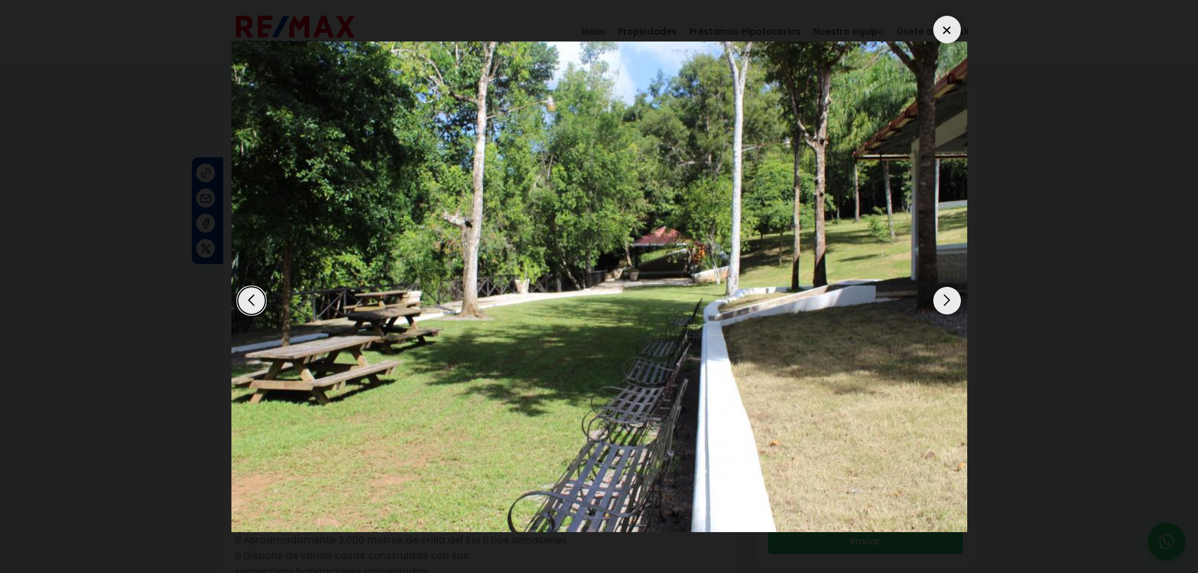
click at [952, 303] on div "Next slide" at bounding box center [947, 301] width 28 height 28
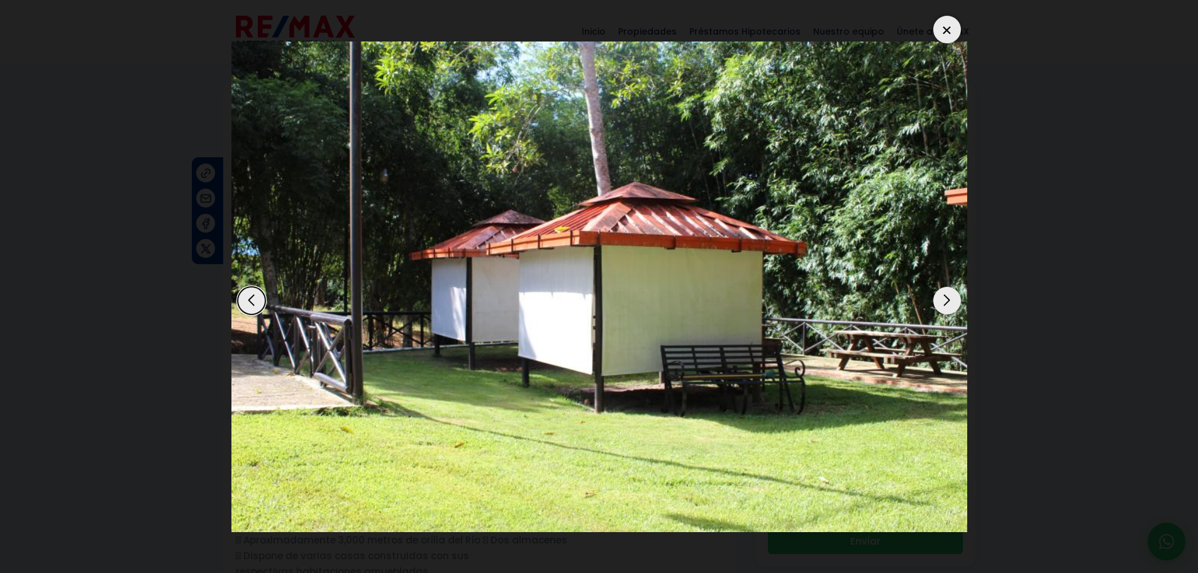
click at [952, 303] on div "Next slide" at bounding box center [947, 301] width 28 height 28
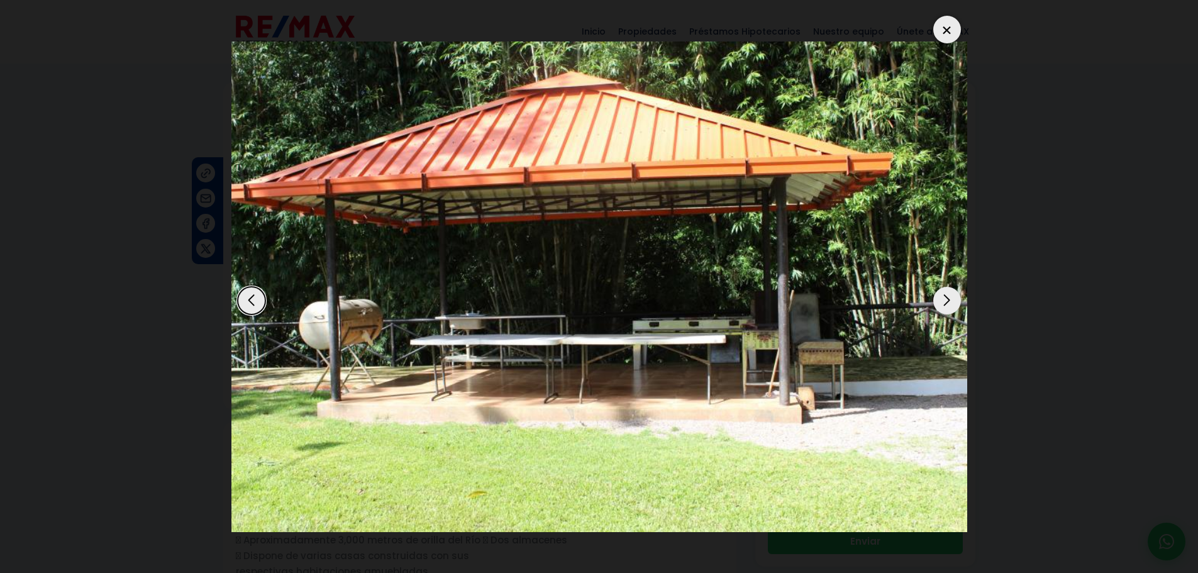
click at [952, 303] on div "Next slide" at bounding box center [947, 301] width 28 height 28
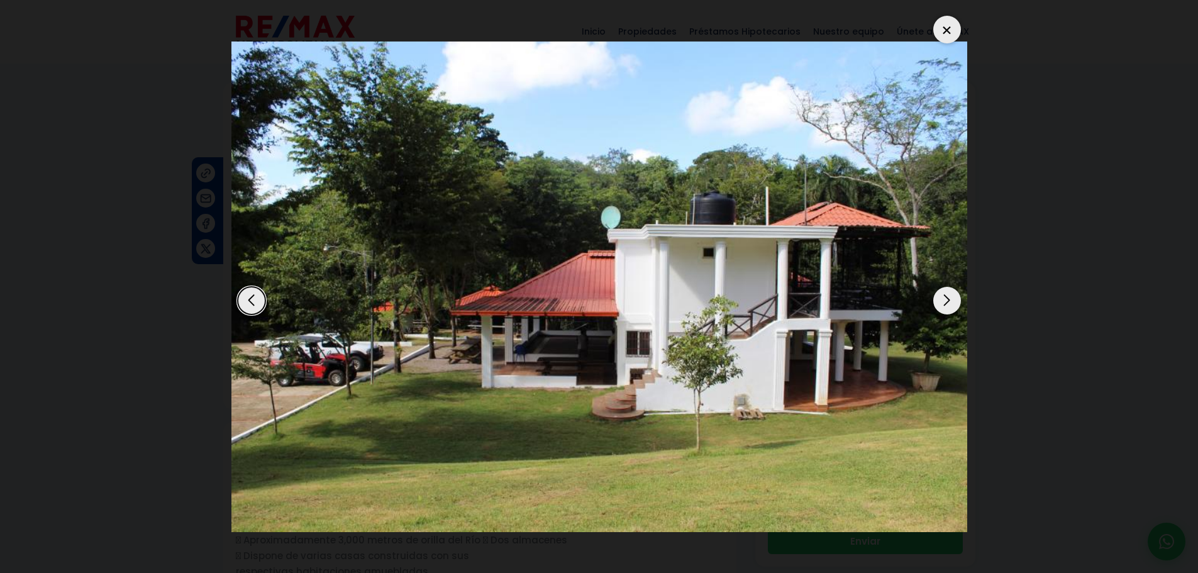
click at [952, 303] on div "Next slide" at bounding box center [947, 301] width 28 height 28
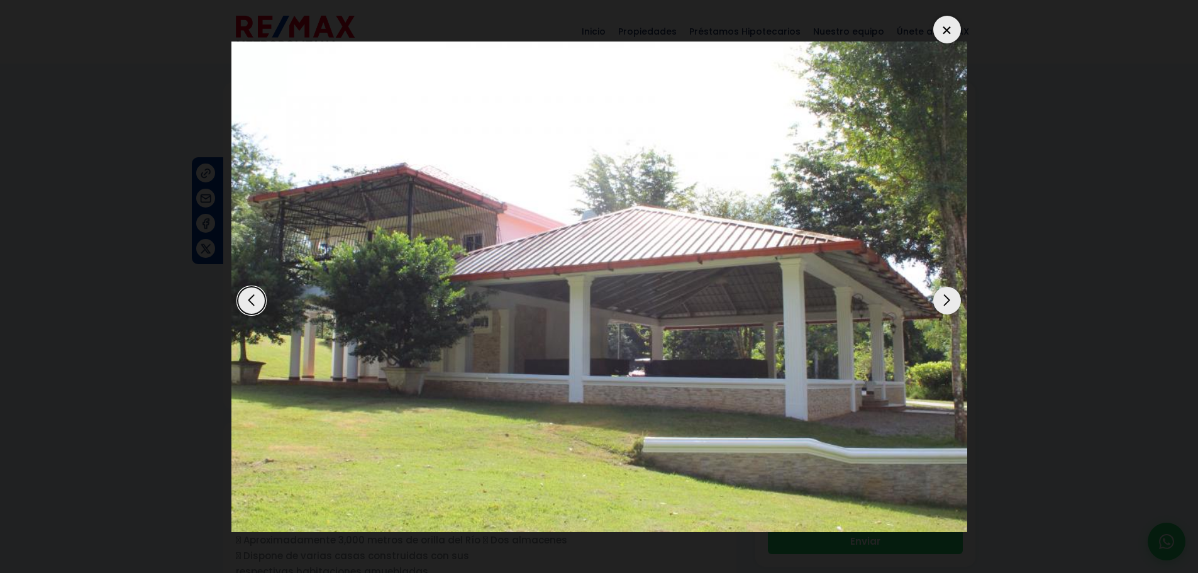
click at [952, 303] on div "Next slide" at bounding box center [947, 301] width 28 height 28
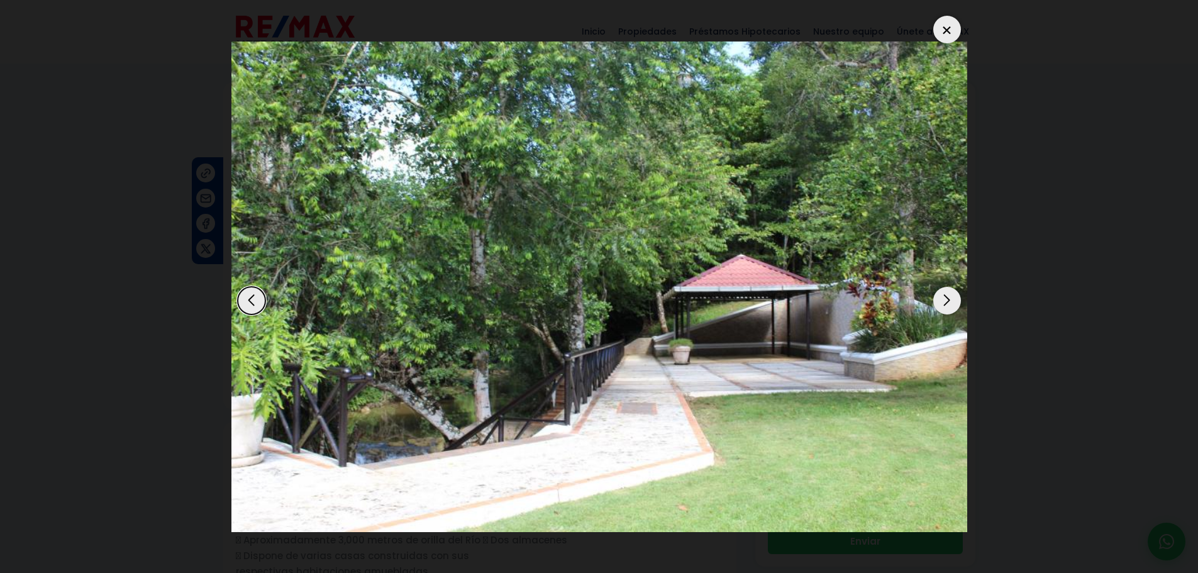
click at [952, 303] on div "Next slide" at bounding box center [947, 301] width 28 height 28
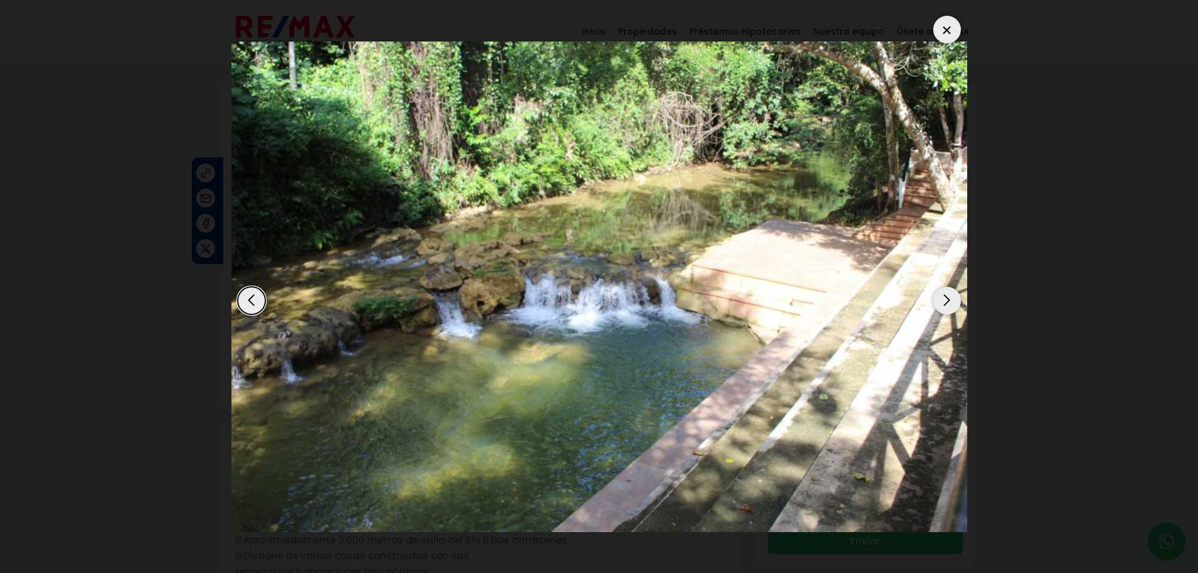
click at [952, 303] on div "Next slide" at bounding box center [947, 301] width 28 height 28
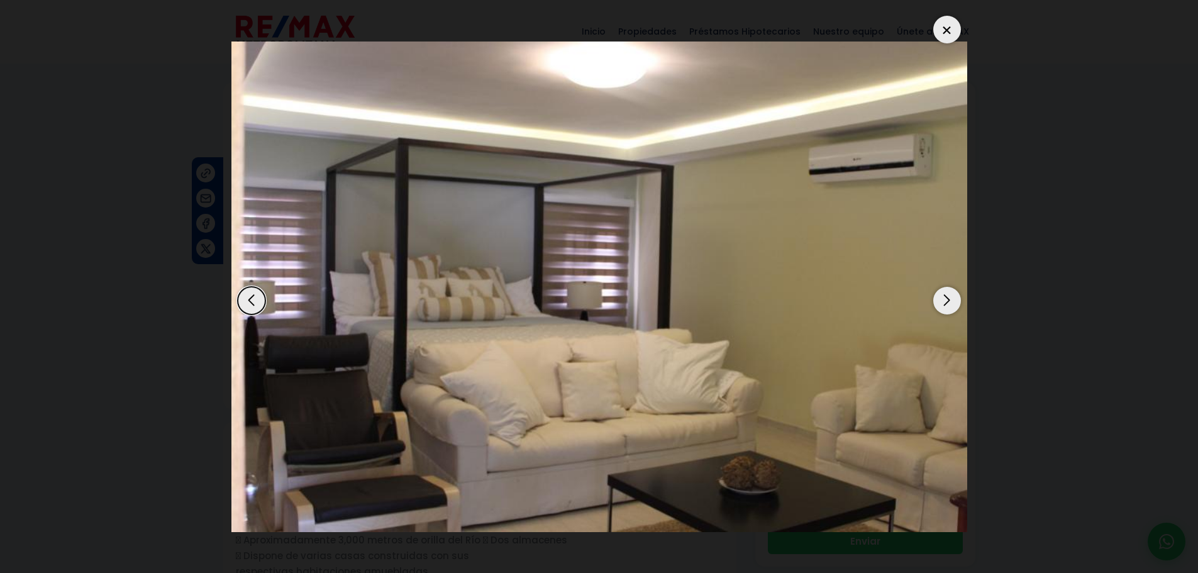
click at [952, 303] on div "Next slide" at bounding box center [947, 301] width 28 height 28
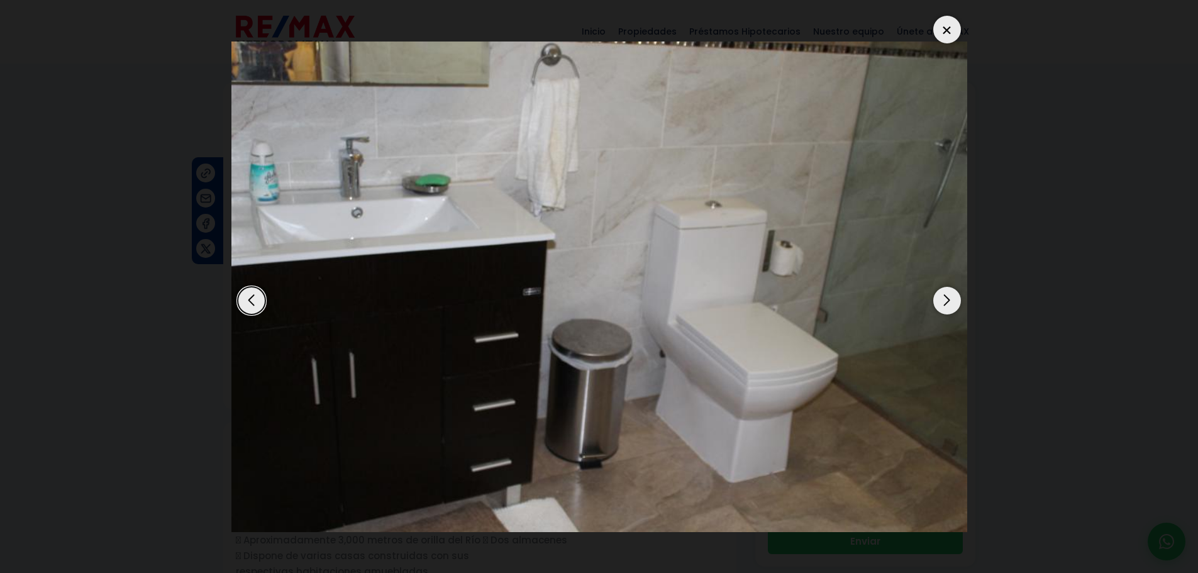
click at [952, 303] on div "Next slide" at bounding box center [947, 301] width 28 height 28
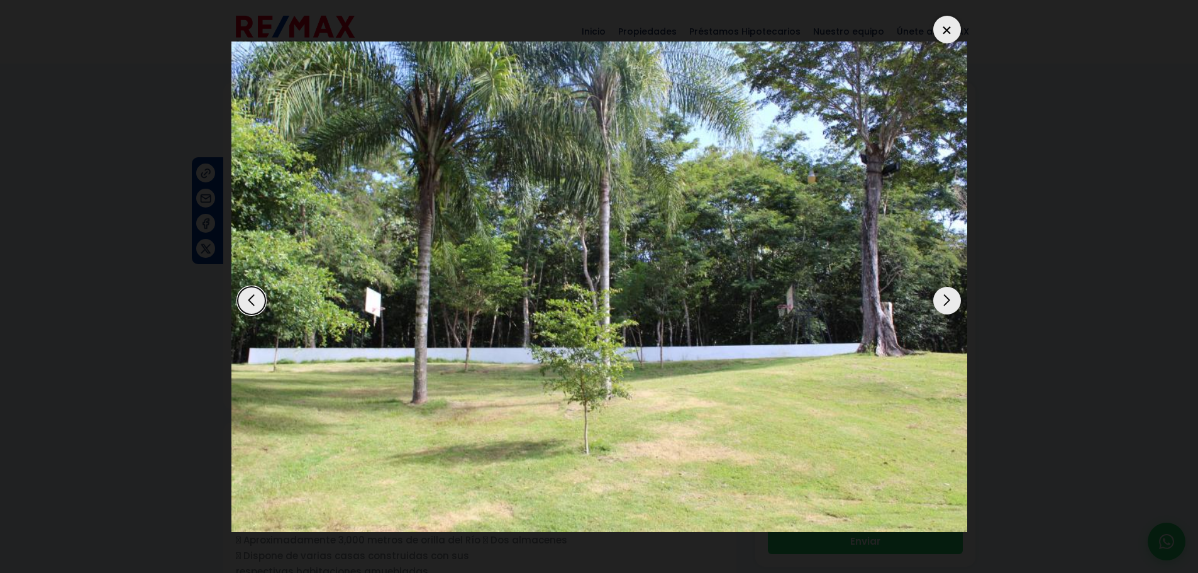
click at [952, 303] on div "Next slide" at bounding box center [947, 301] width 28 height 28
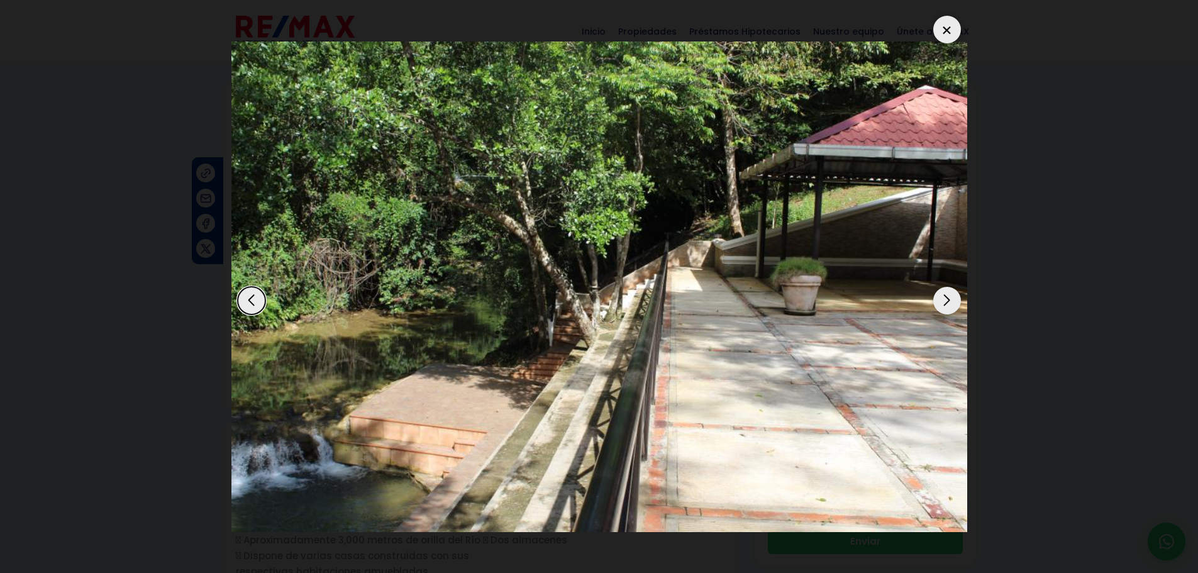
click at [952, 303] on div "Next slide" at bounding box center [947, 301] width 28 height 28
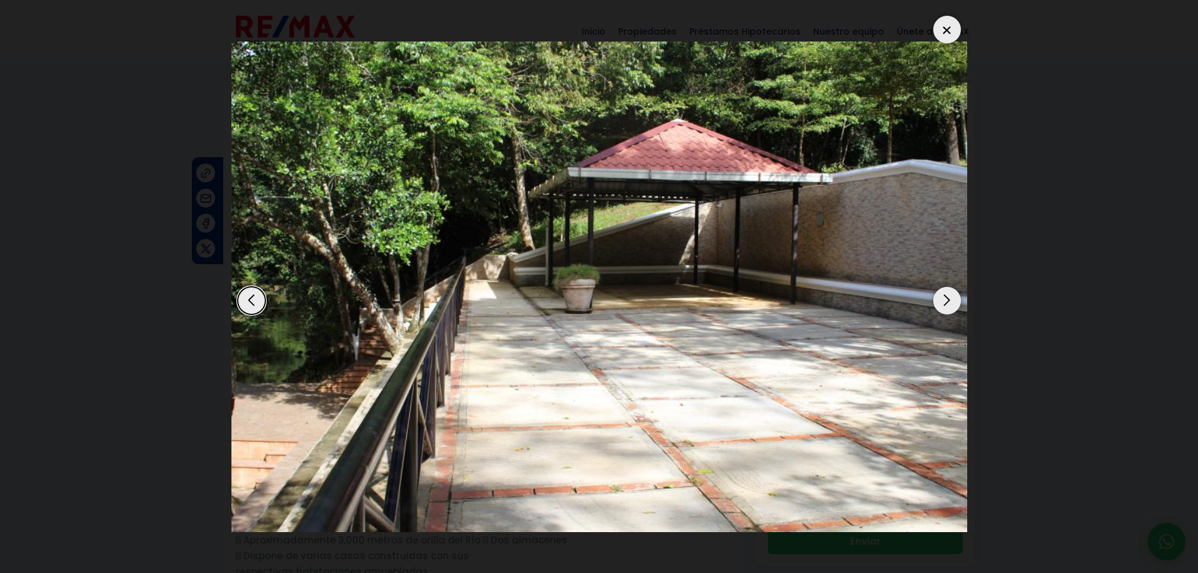
click at [952, 303] on div "Next slide" at bounding box center [947, 301] width 28 height 28
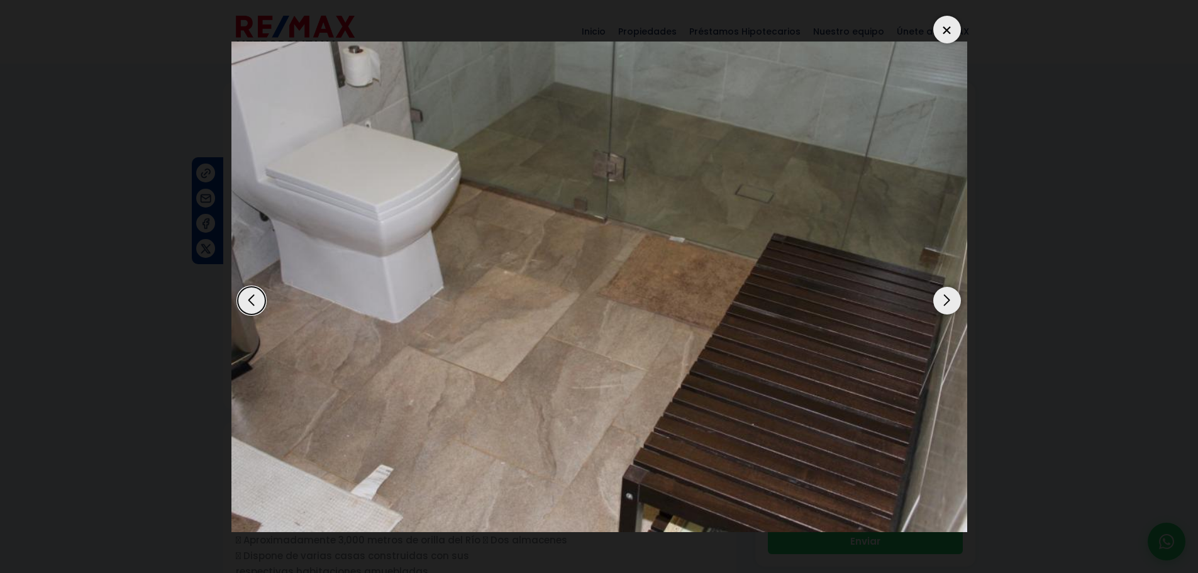
click at [952, 303] on div "Next slide" at bounding box center [947, 301] width 28 height 28
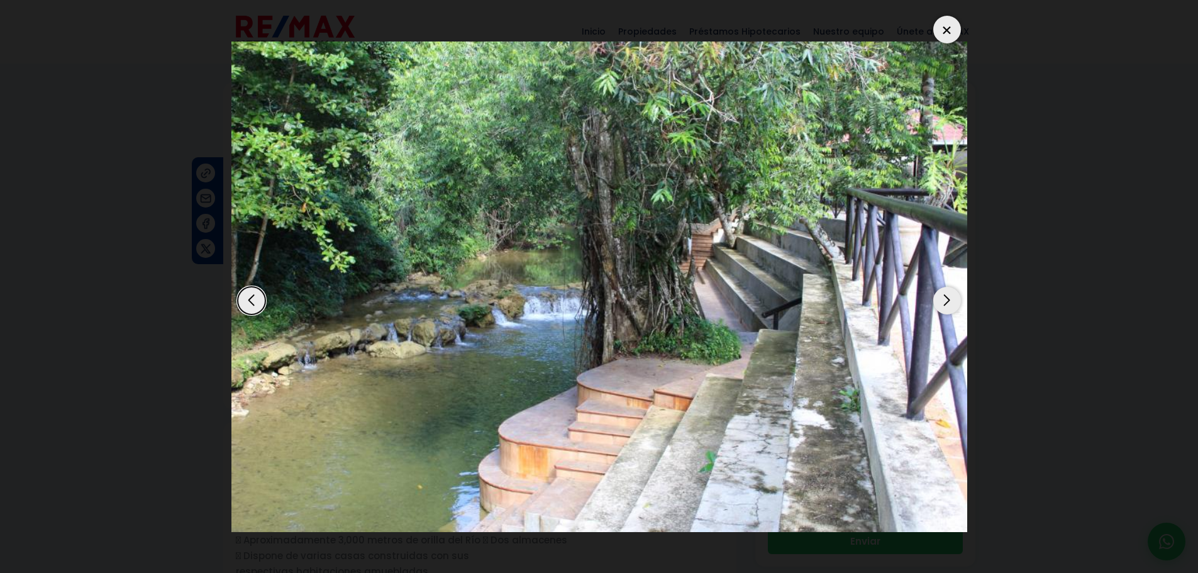
click at [952, 303] on div "Next slide" at bounding box center [947, 301] width 28 height 28
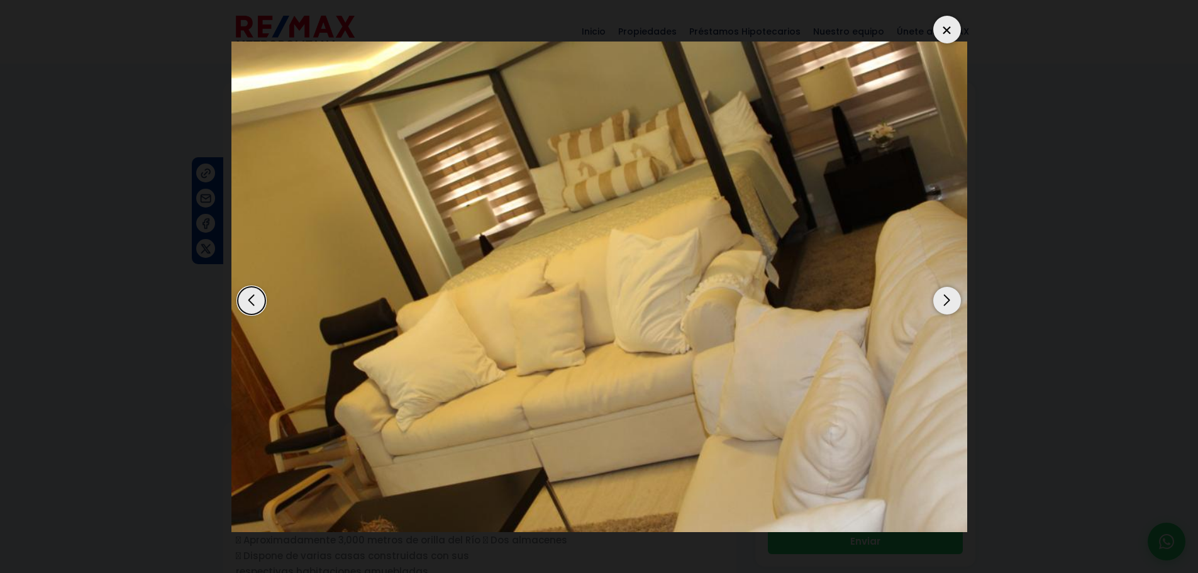
click at [952, 303] on div "Next slide" at bounding box center [947, 301] width 28 height 28
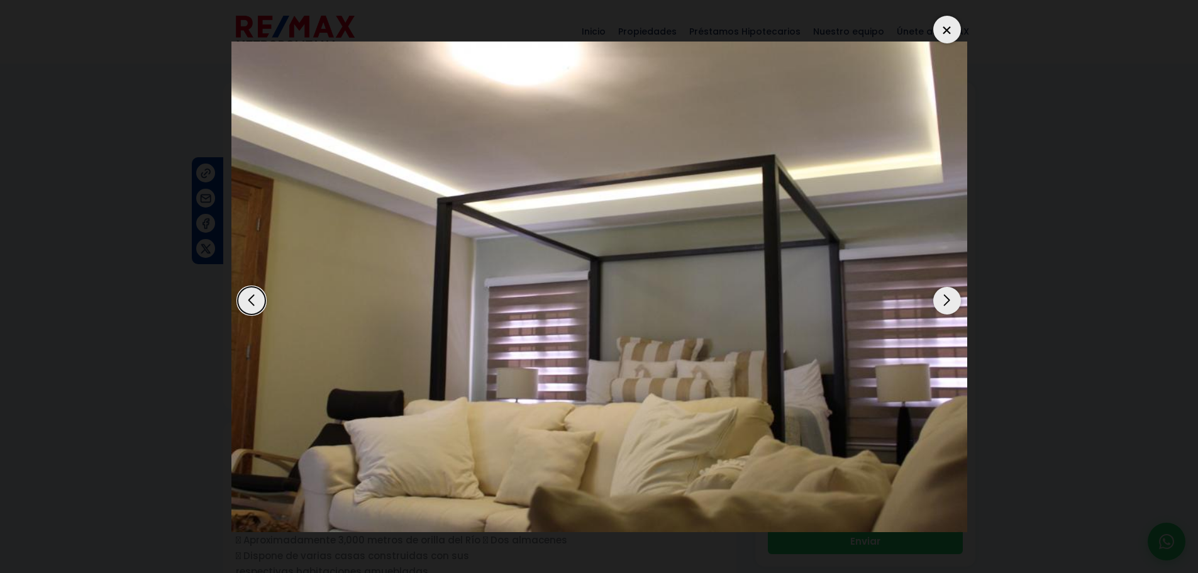
click at [952, 303] on div "Next slide" at bounding box center [947, 301] width 28 height 28
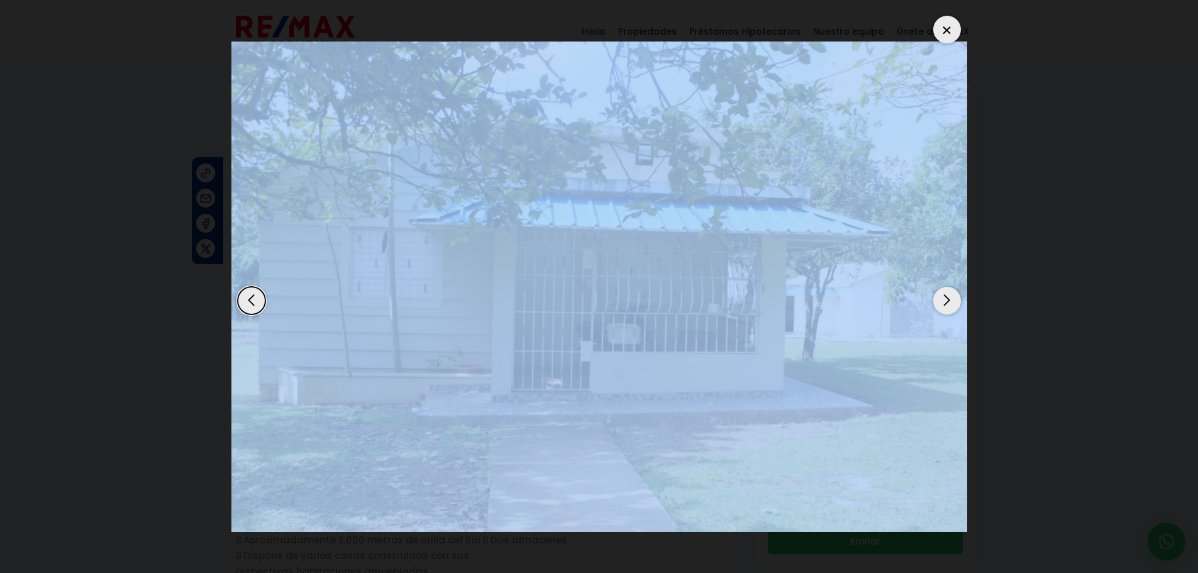
click at [952, 303] on div "Next slide" at bounding box center [947, 301] width 28 height 28
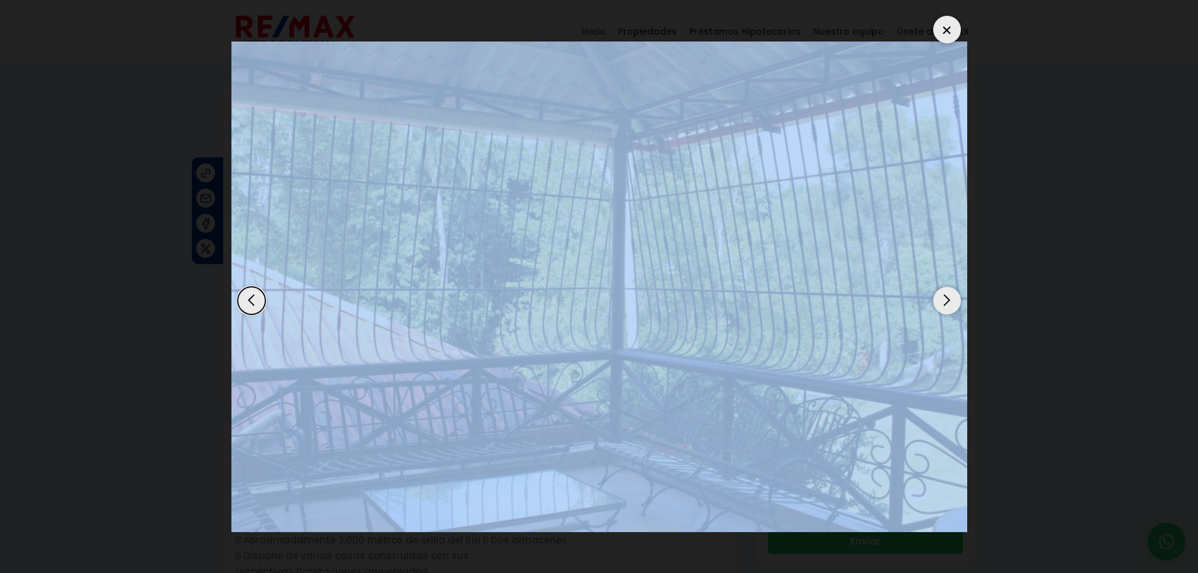
click at [823, 377] on img "37 / 92" at bounding box center [599, 287] width 736 height 491
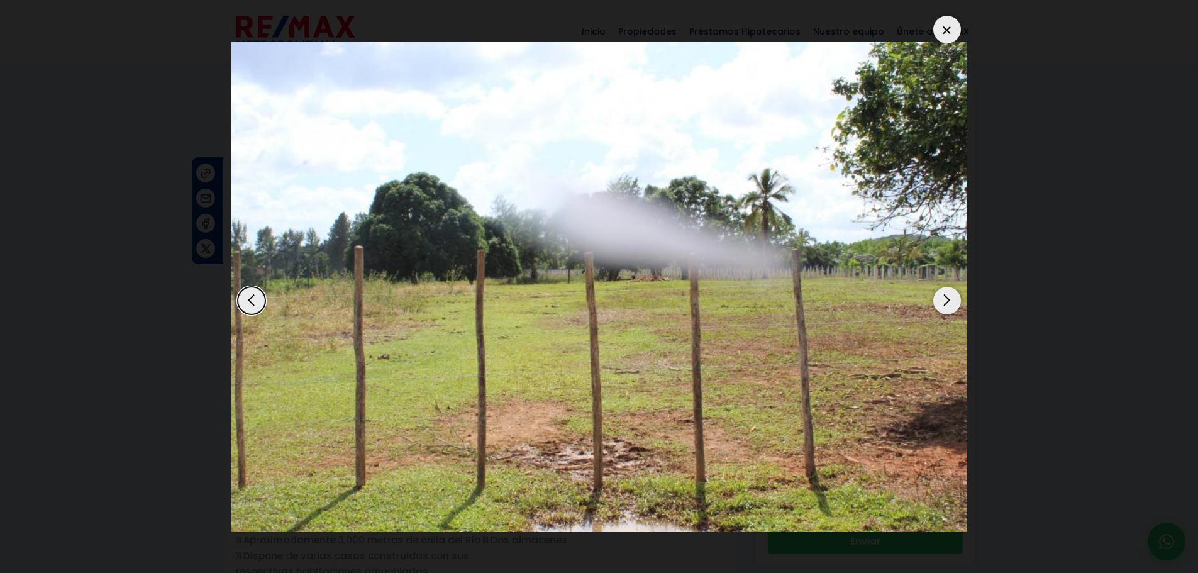
click at [977, 129] on dialog at bounding box center [599, 286] width 755 height 573
click at [949, 297] on div "Next slide" at bounding box center [947, 301] width 28 height 28
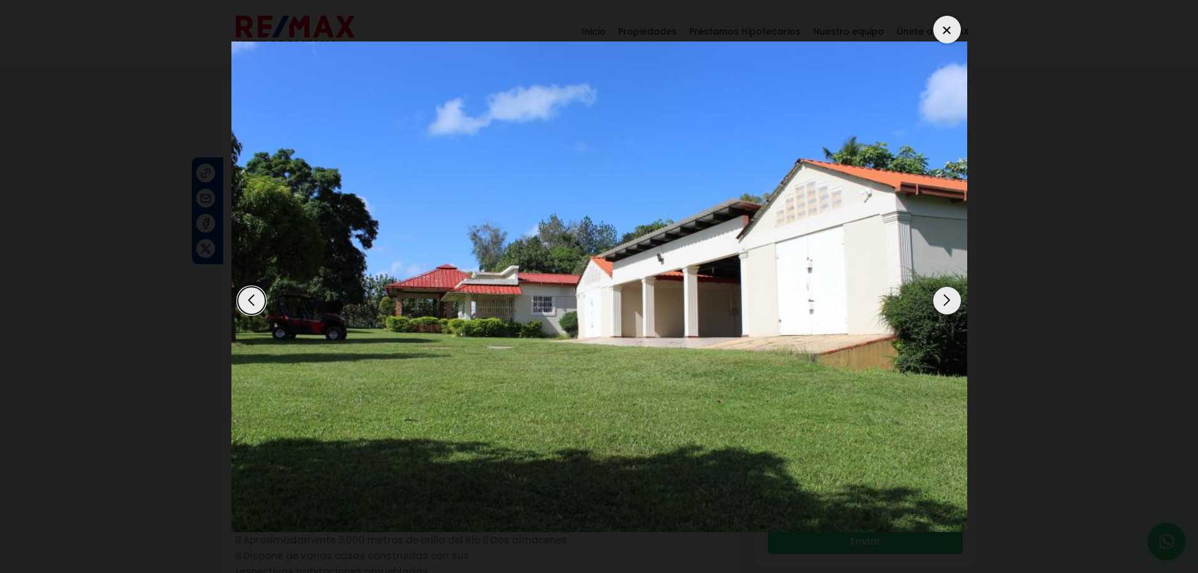
click at [949, 297] on div "Next slide" at bounding box center [947, 301] width 28 height 28
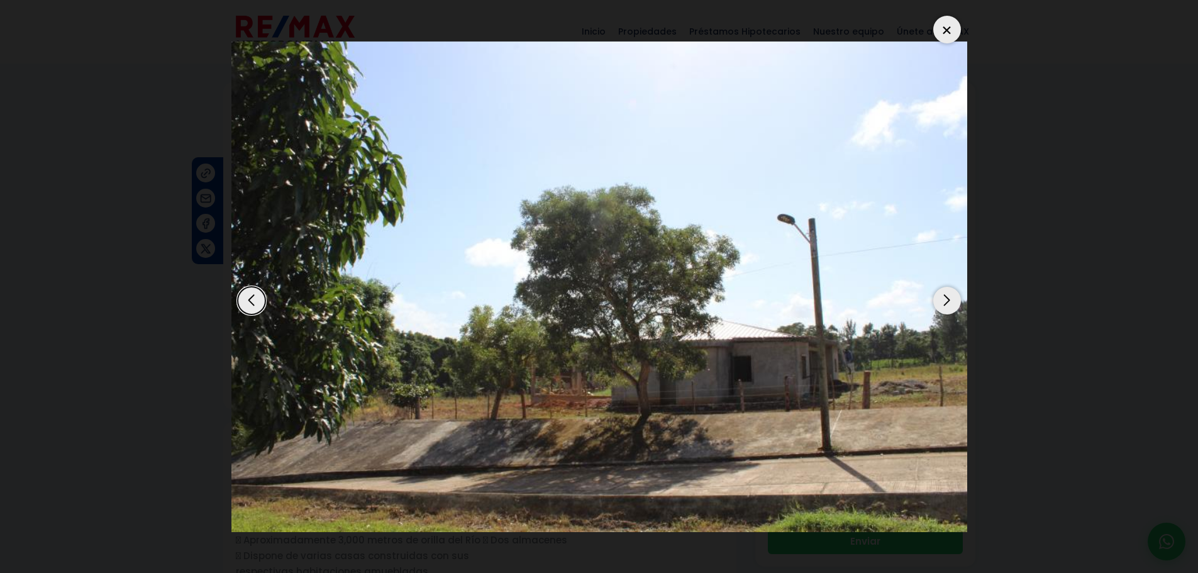
click at [949, 31] on div at bounding box center [947, 30] width 28 height 28
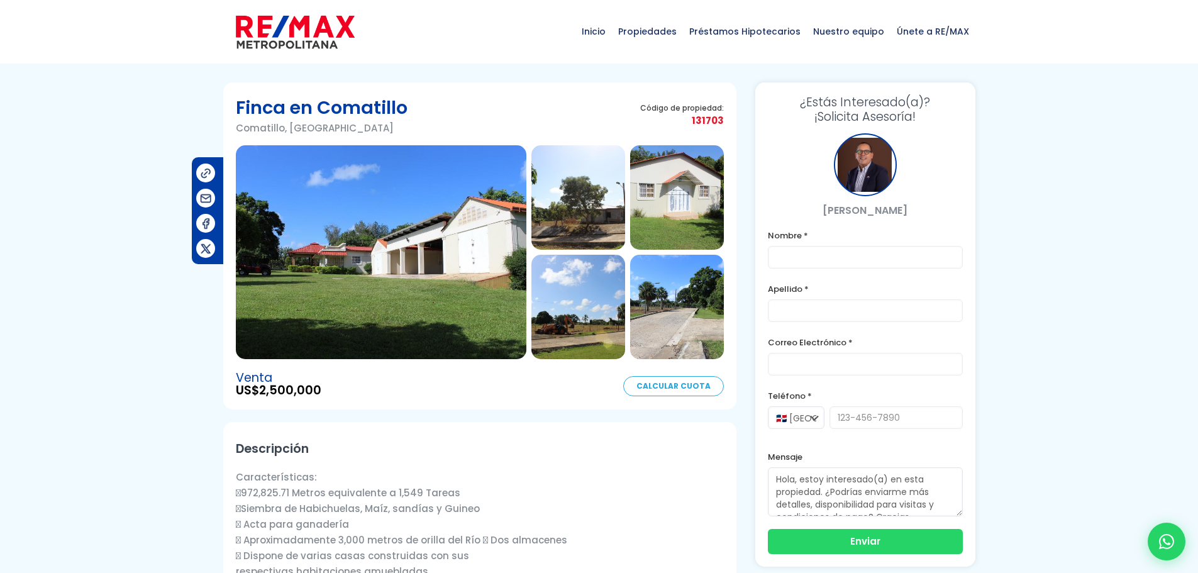
drag, startPoint x: 252, startPoint y: 94, endPoint x: 216, endPoint y: 13, distance: 88.1
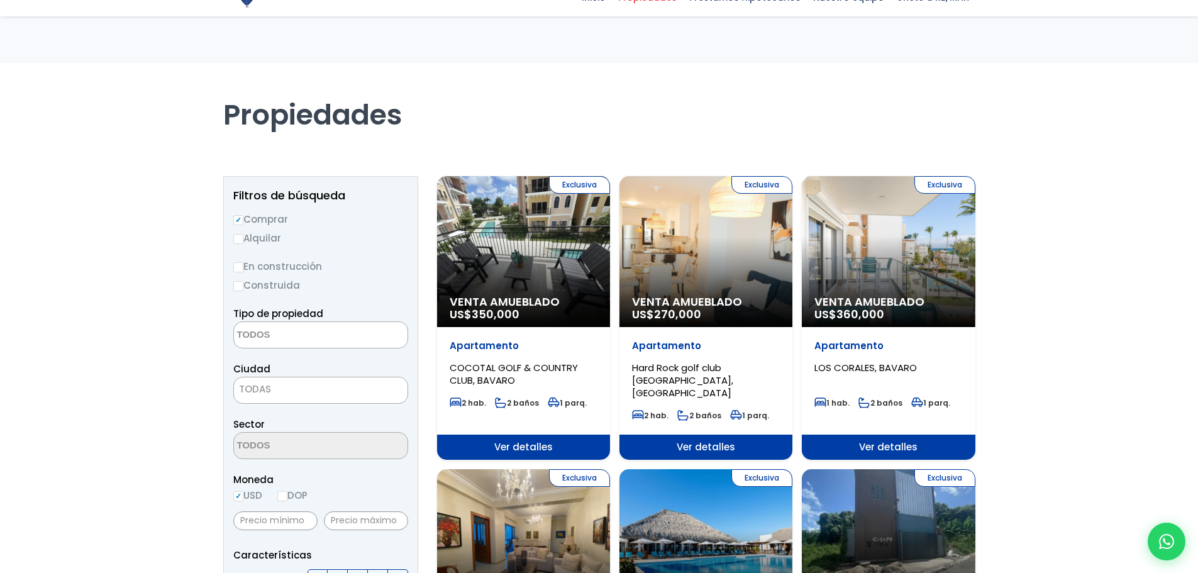
select select "estate"
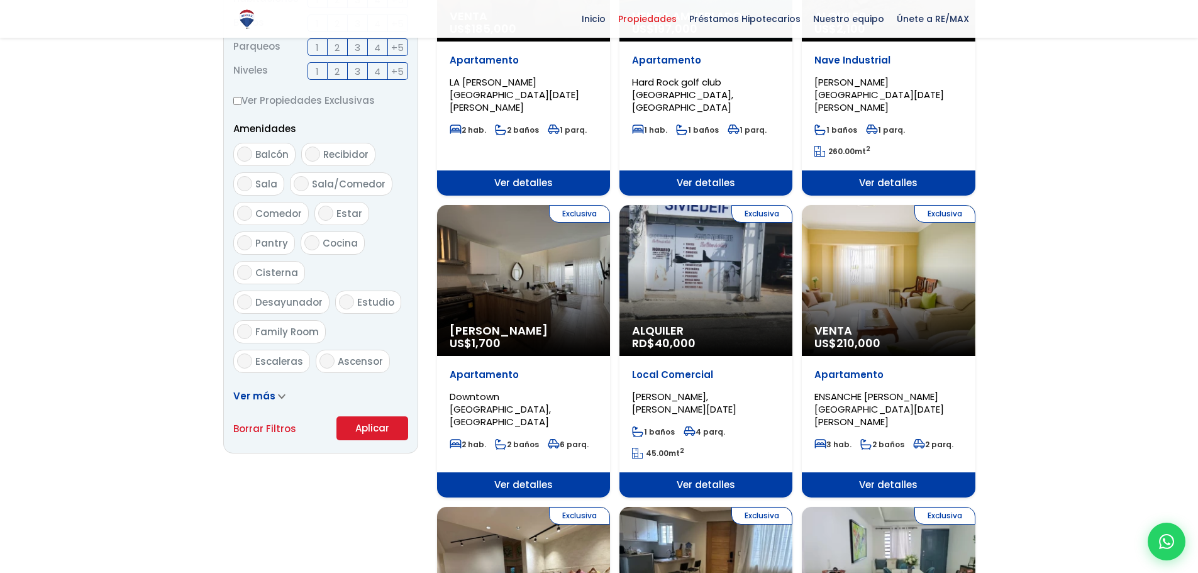
scroll to position [578, 0]
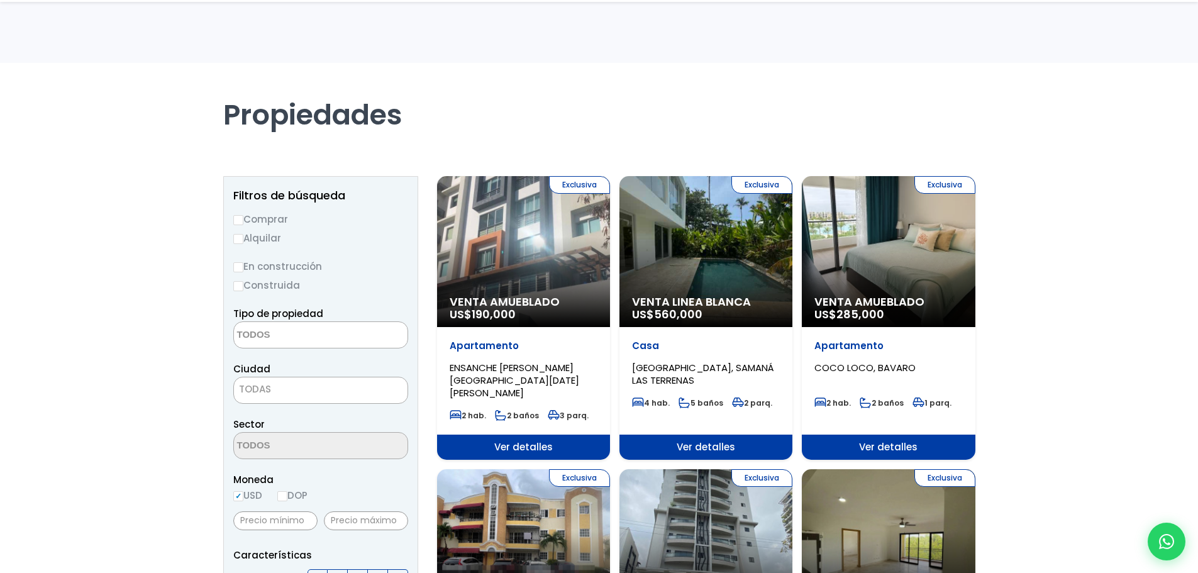
select select
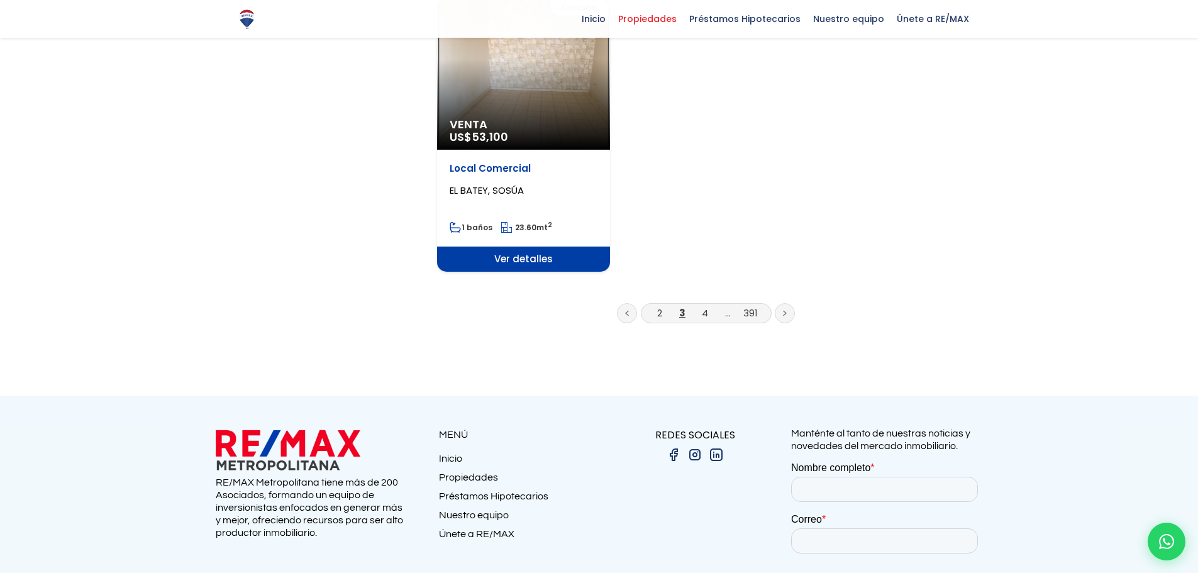
scroll to position [1651, 0]
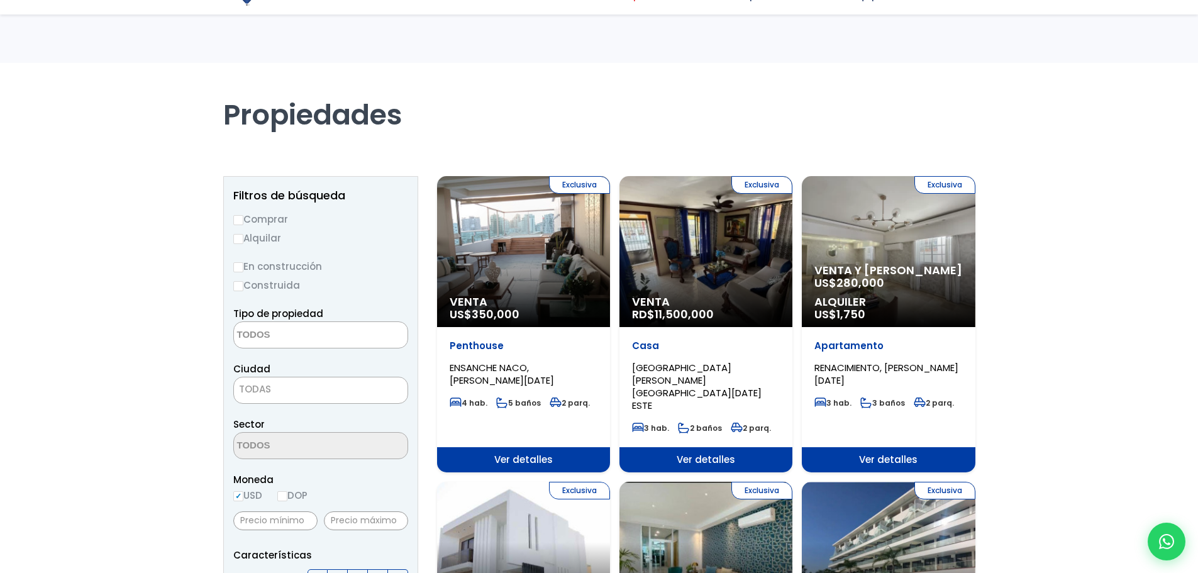
select select
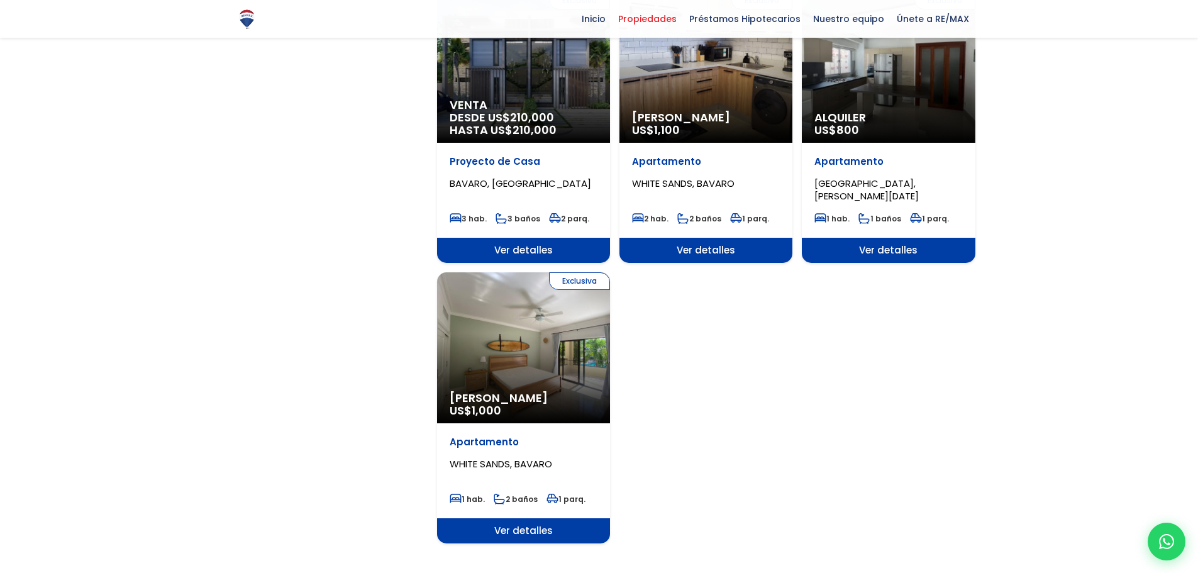
scroll to position [1391, 0]
